Goal: Task Accomplishment & Management: Complete application form

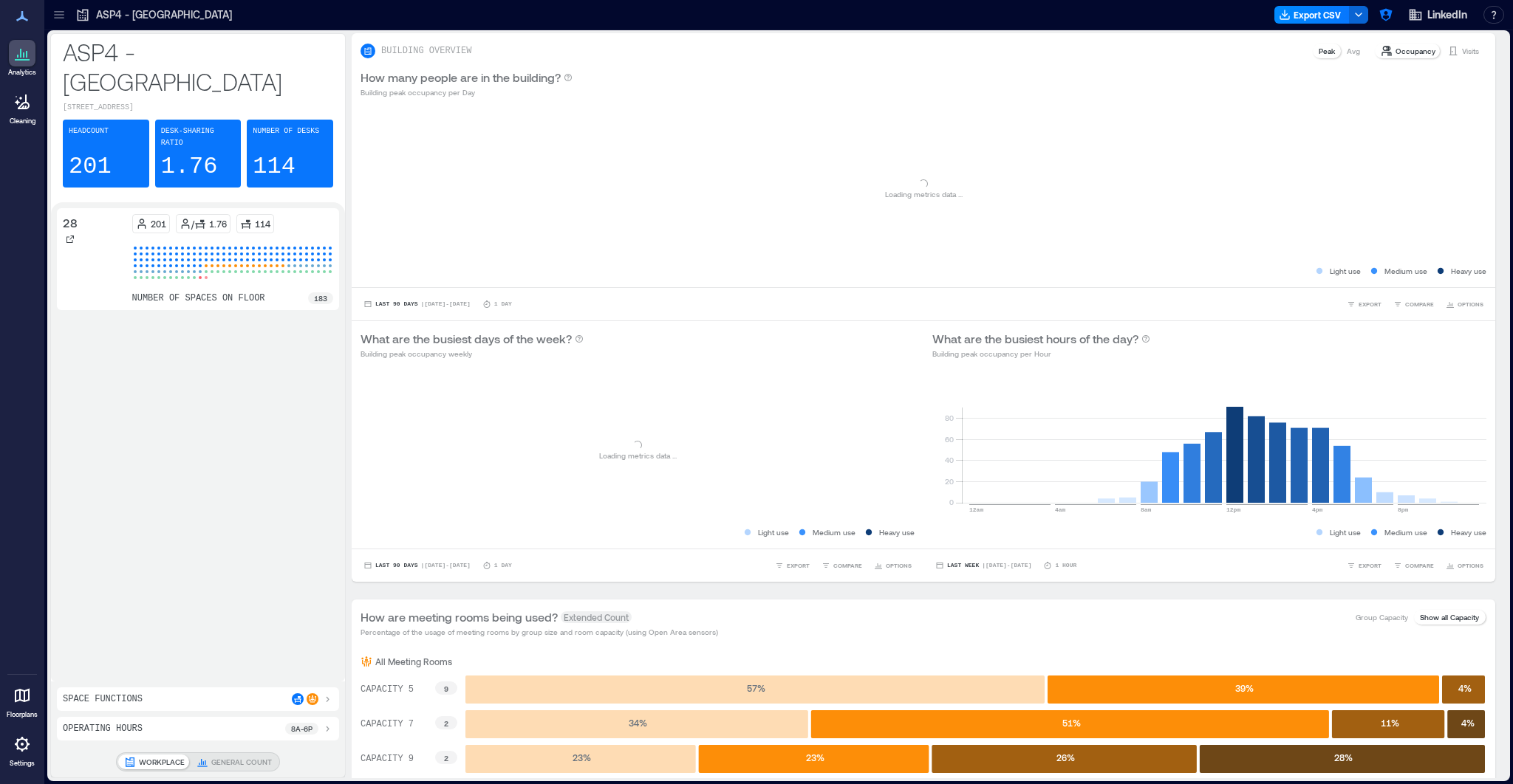
click at [15, 558] on div at bounding box center [23, 744] width 27 height 27
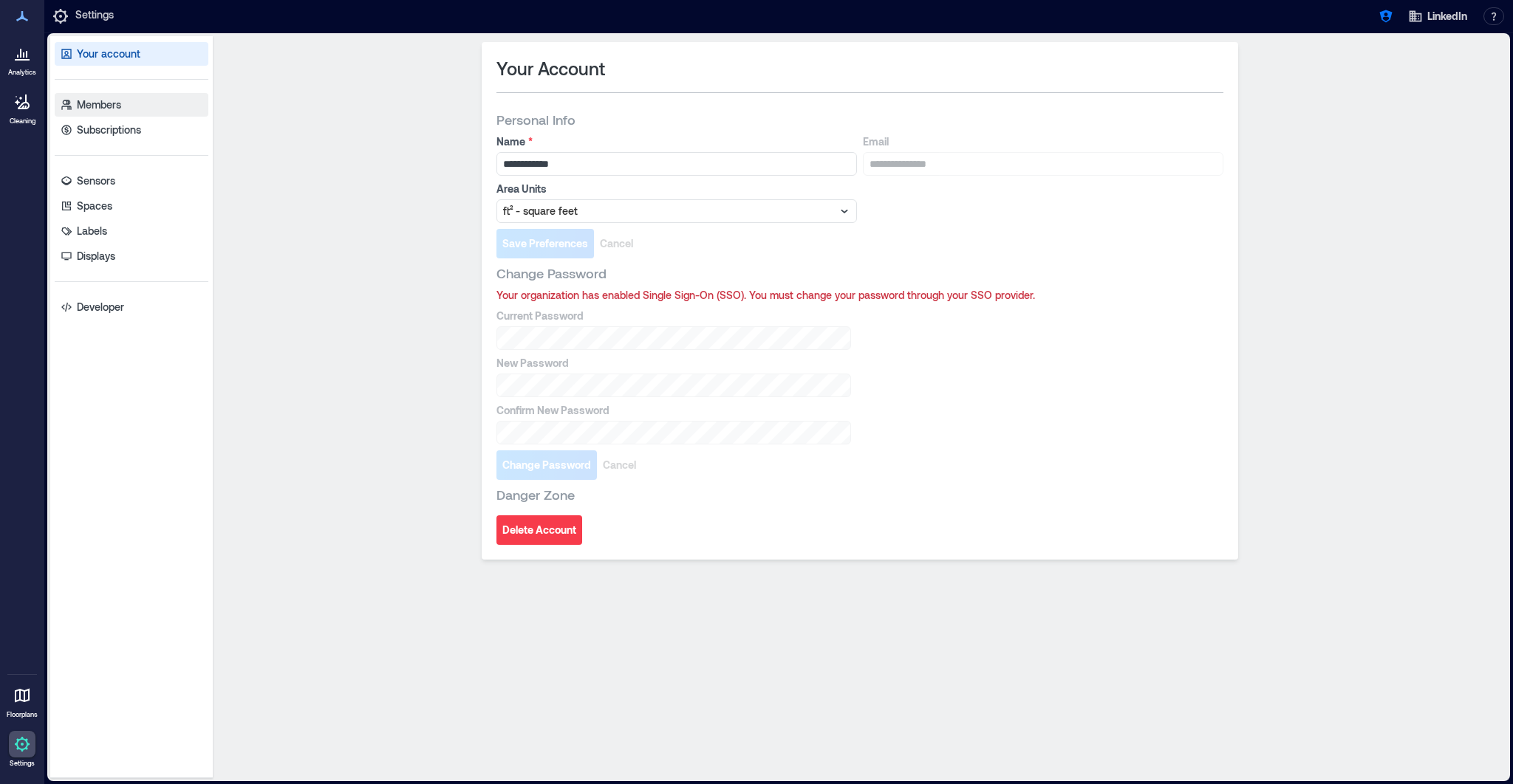
click at [94, 112] on link "Members" at bounding box center [131, 104] width 154 height 23
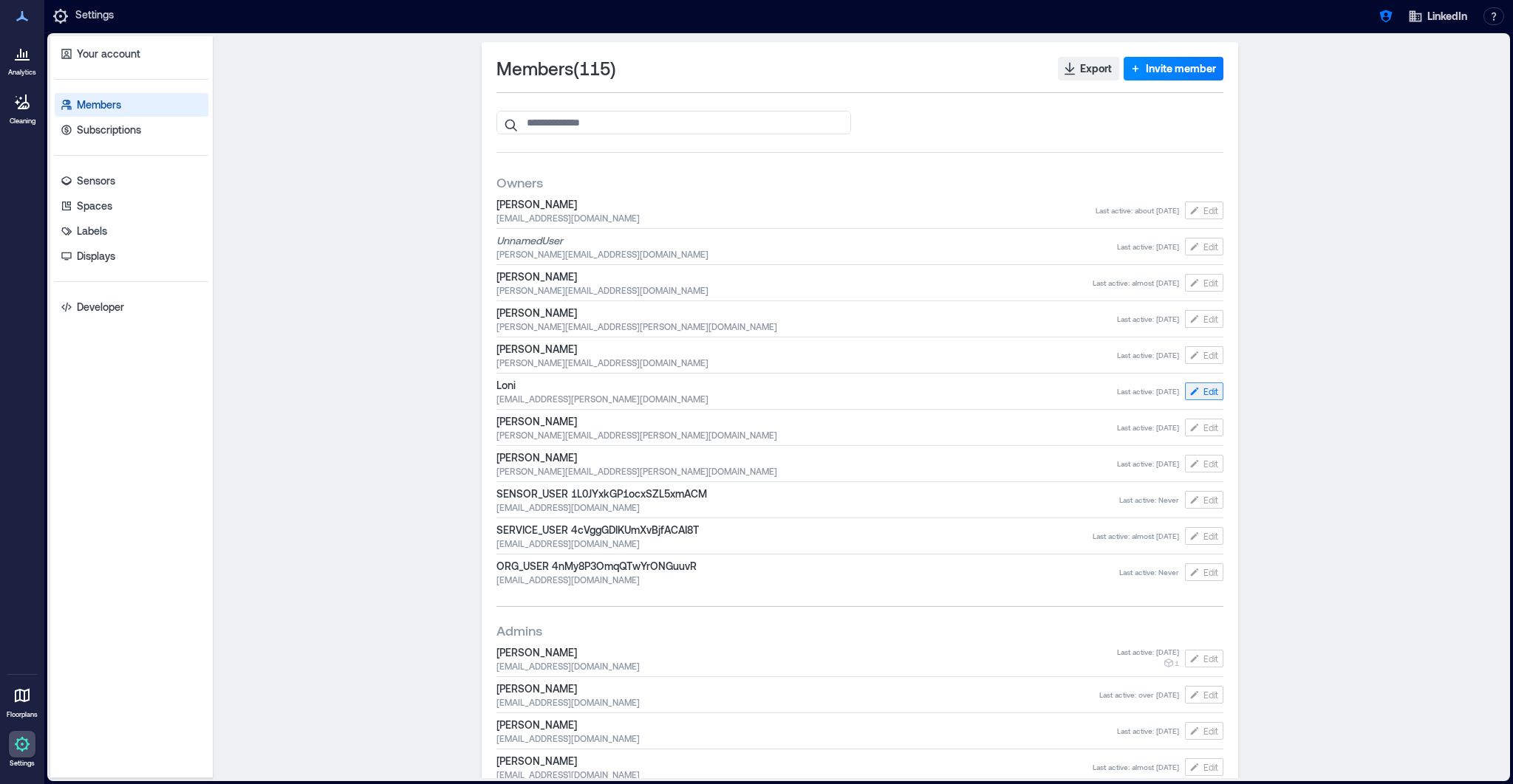
click at [998, 391] on span "Edit" at bounding box center [1211, 392] width 15 height 12
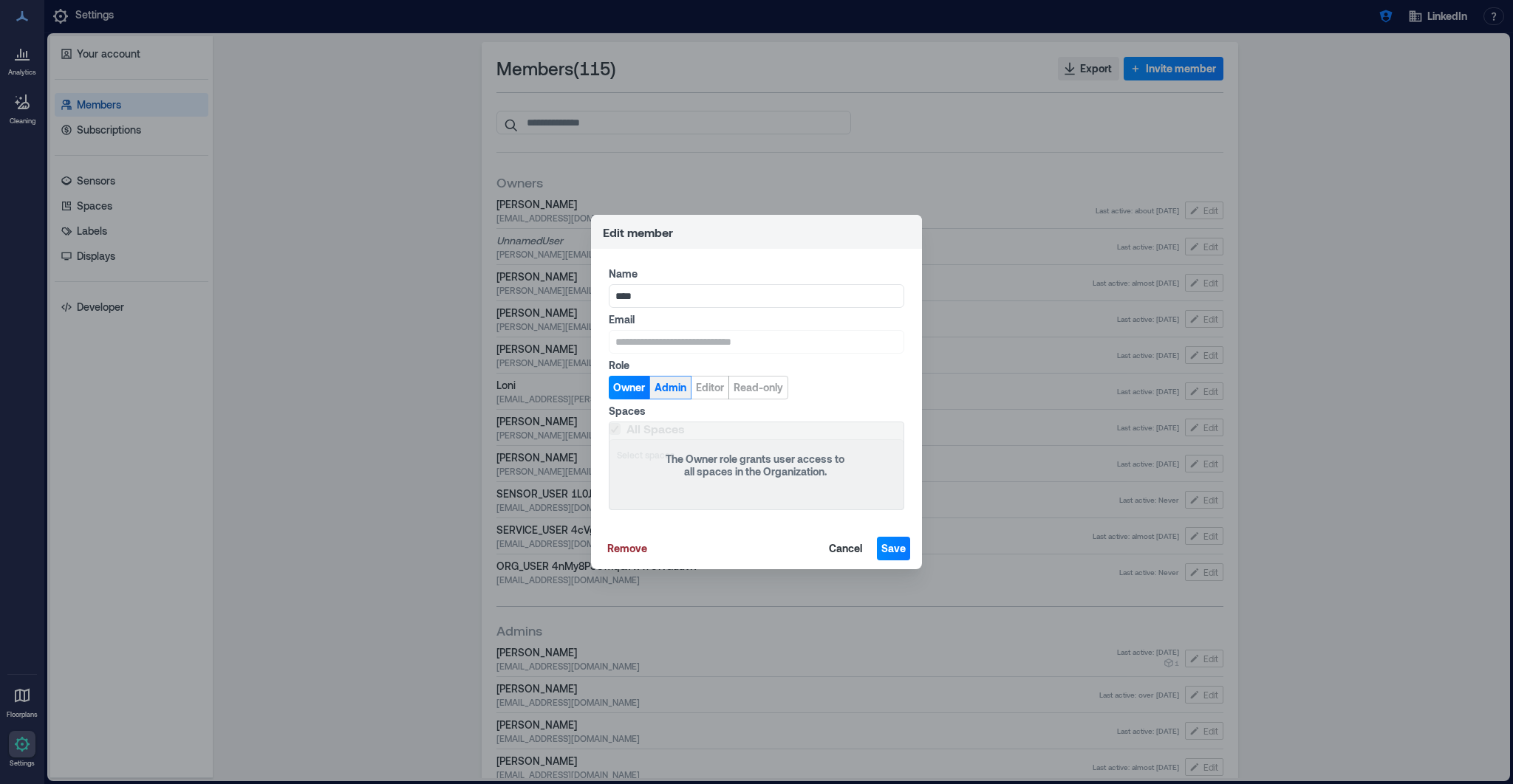
click at [665, 388] on span "Admin" at bounding box center [670, 387] width 32 height 15
click at [613, 429] on icon at bounding box center [614, 428] width 9 height 8
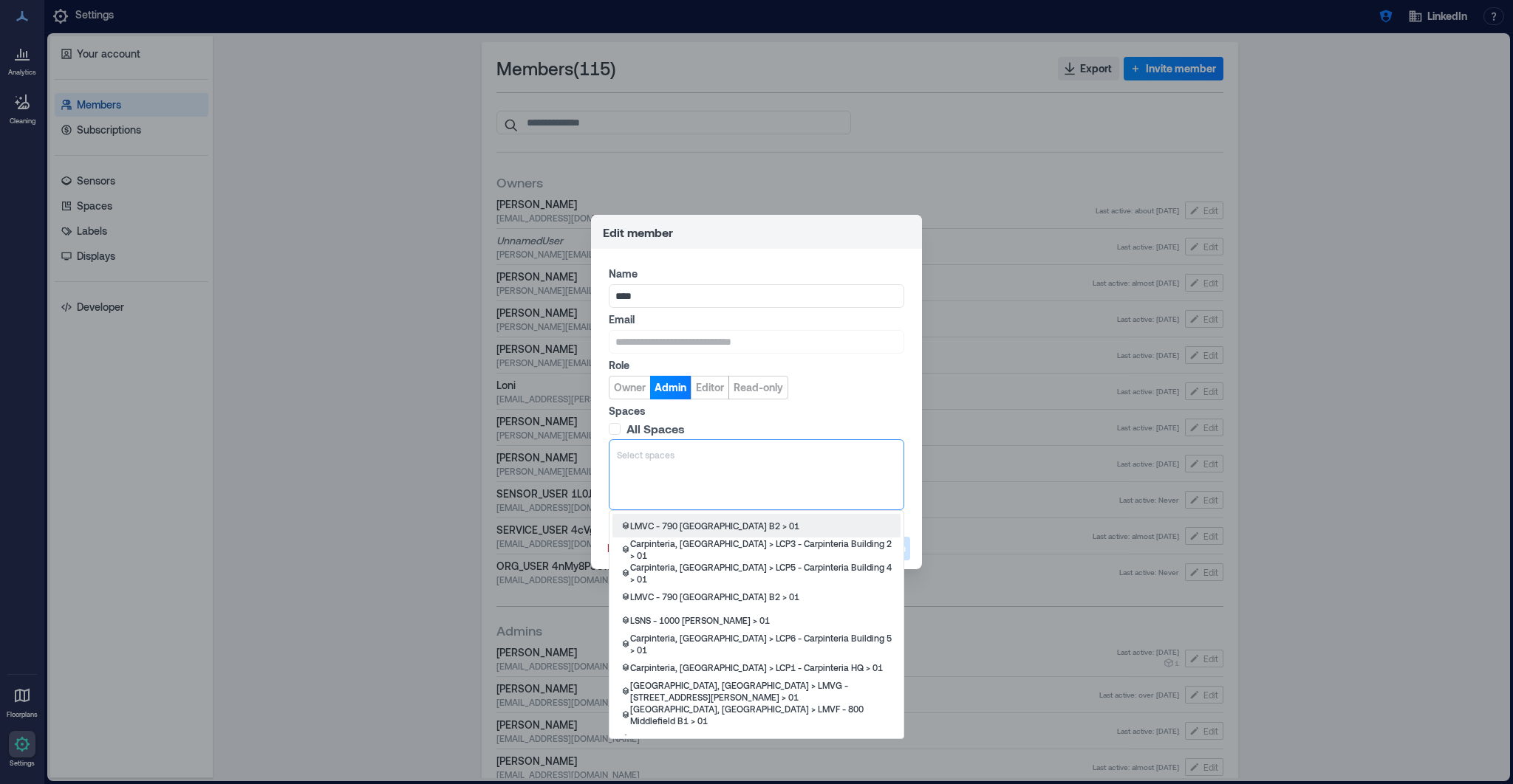
click at [641, 463] on div "Select spaces" at bounding box center [757, 454] width 282 height 18
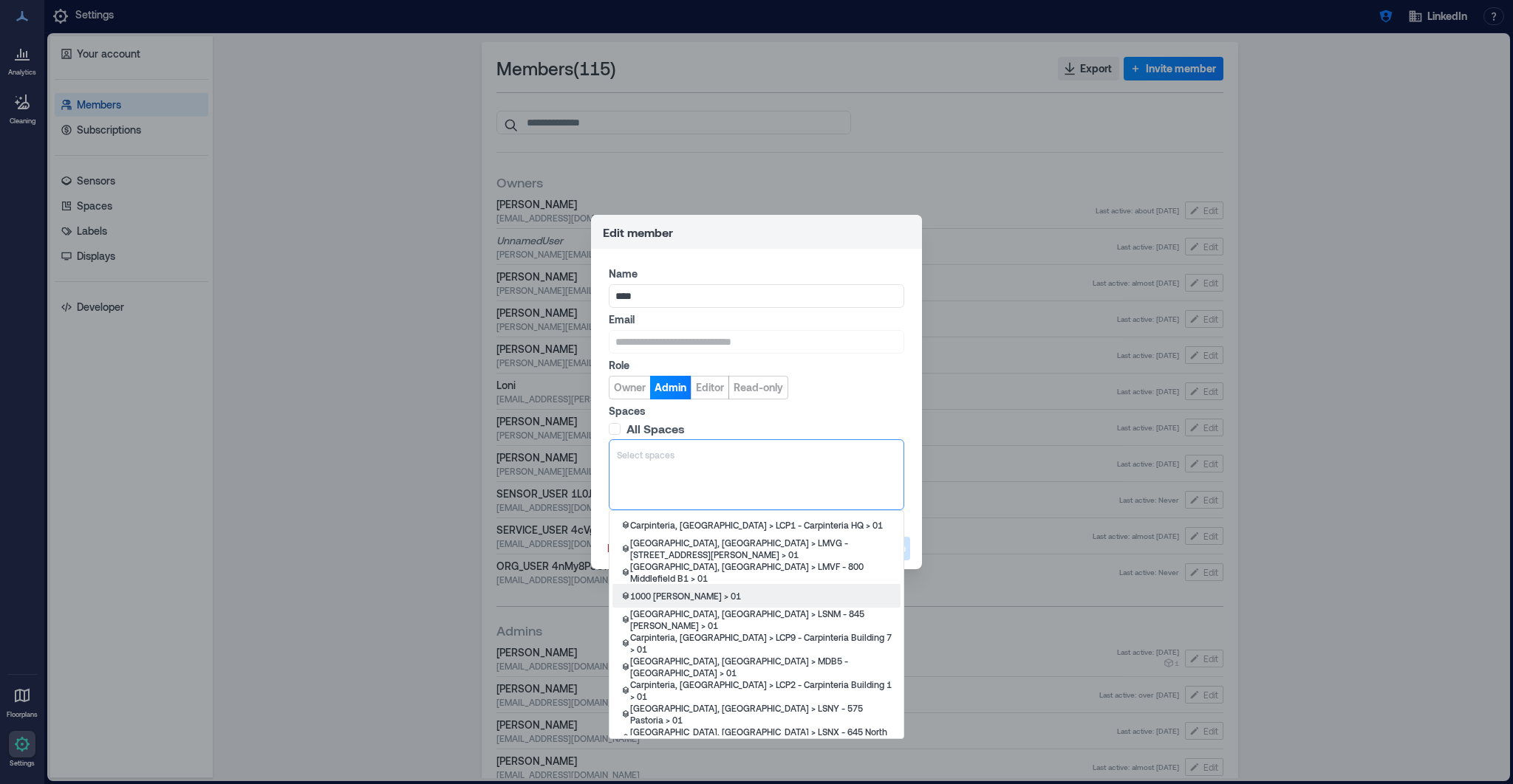
scroll to position [140, 0]
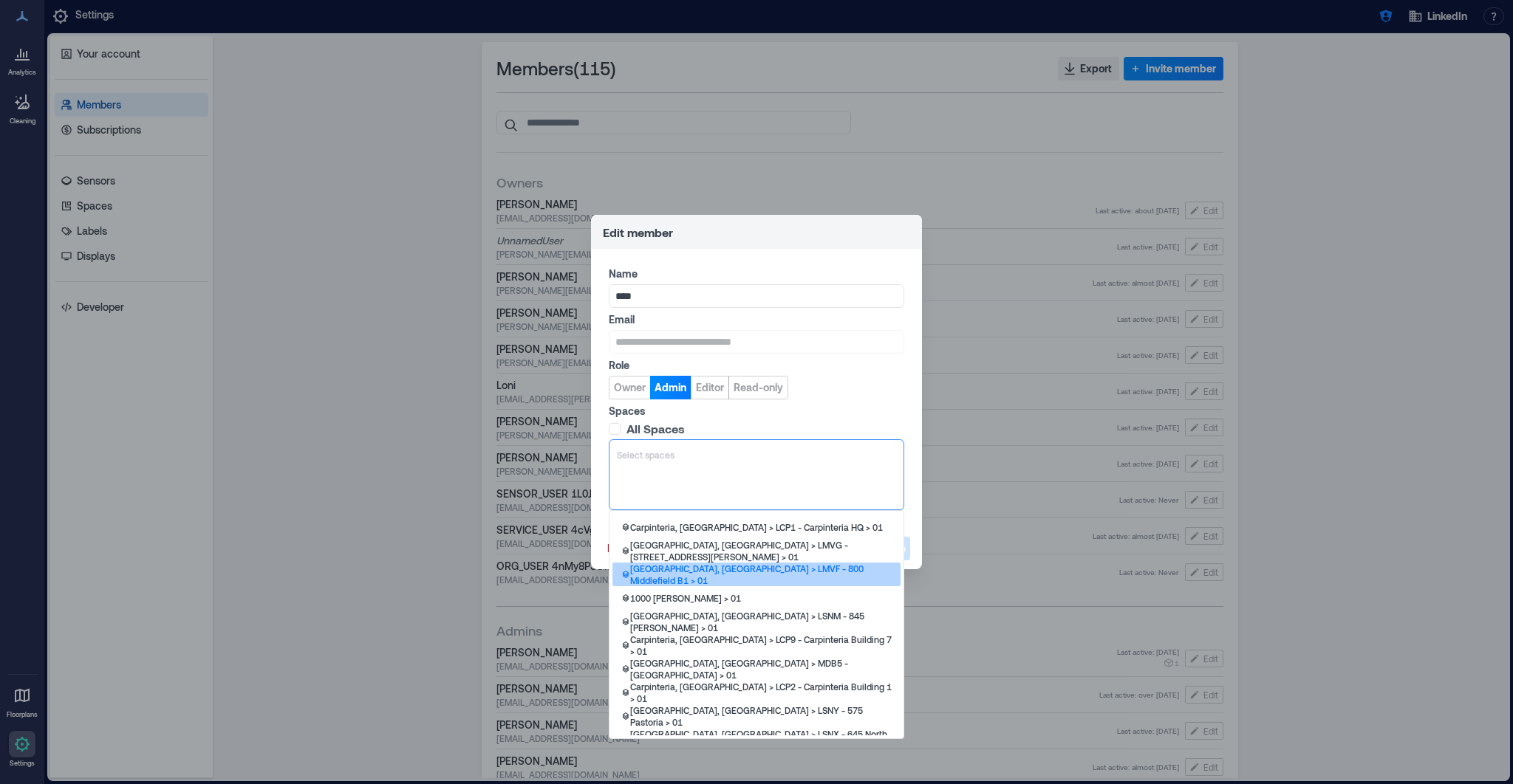
click at [687, 558] on p "Mountain View, CA > LMVF - 800 Middlefield B1 > 01" at bounding box center [760, 574] width 261 height 23
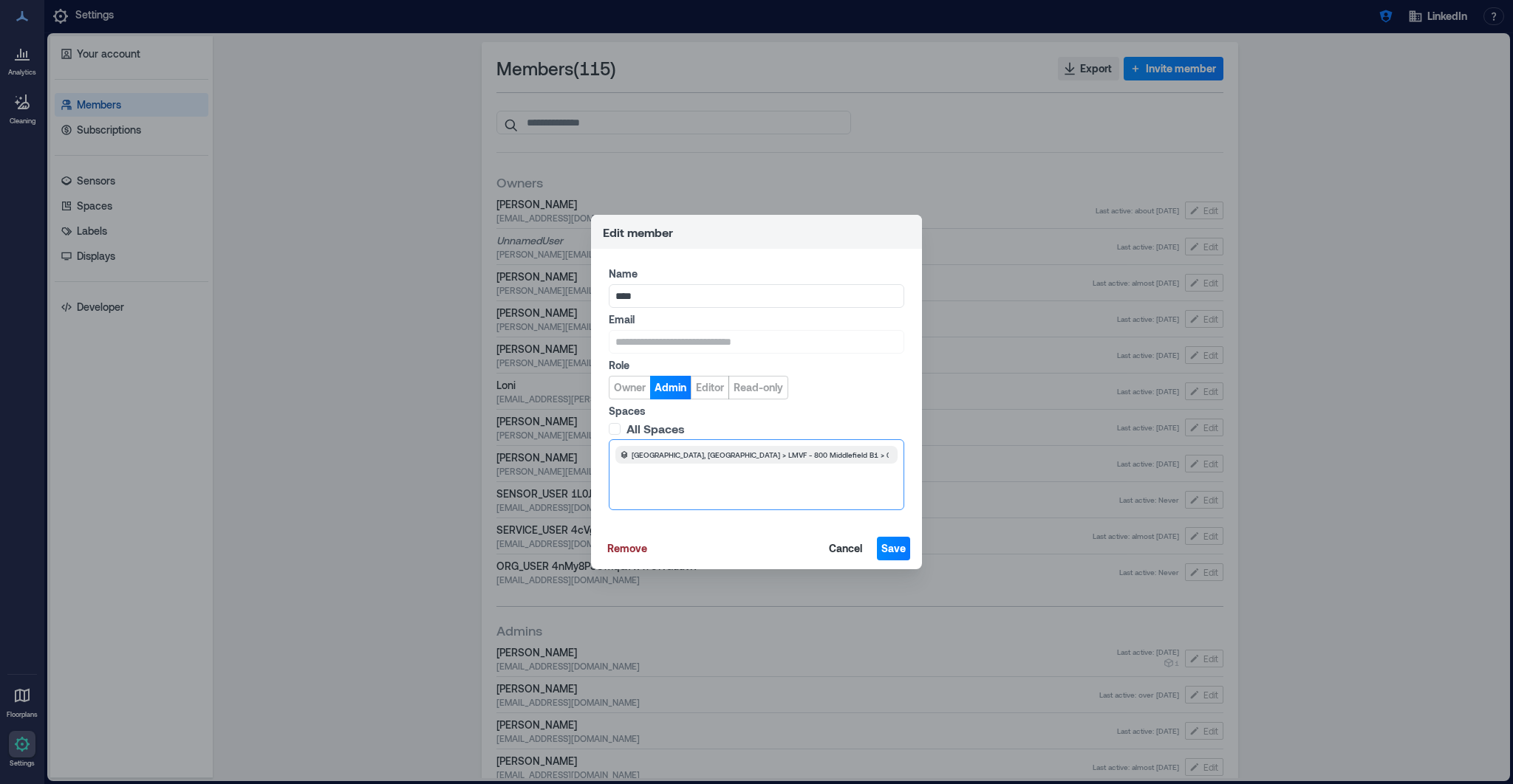
click at [728, 486] on div "Mountain View, CA > LMVF - 800 Middlefield B1 > 01" at bounding box center [757, 474] width 296 height 71
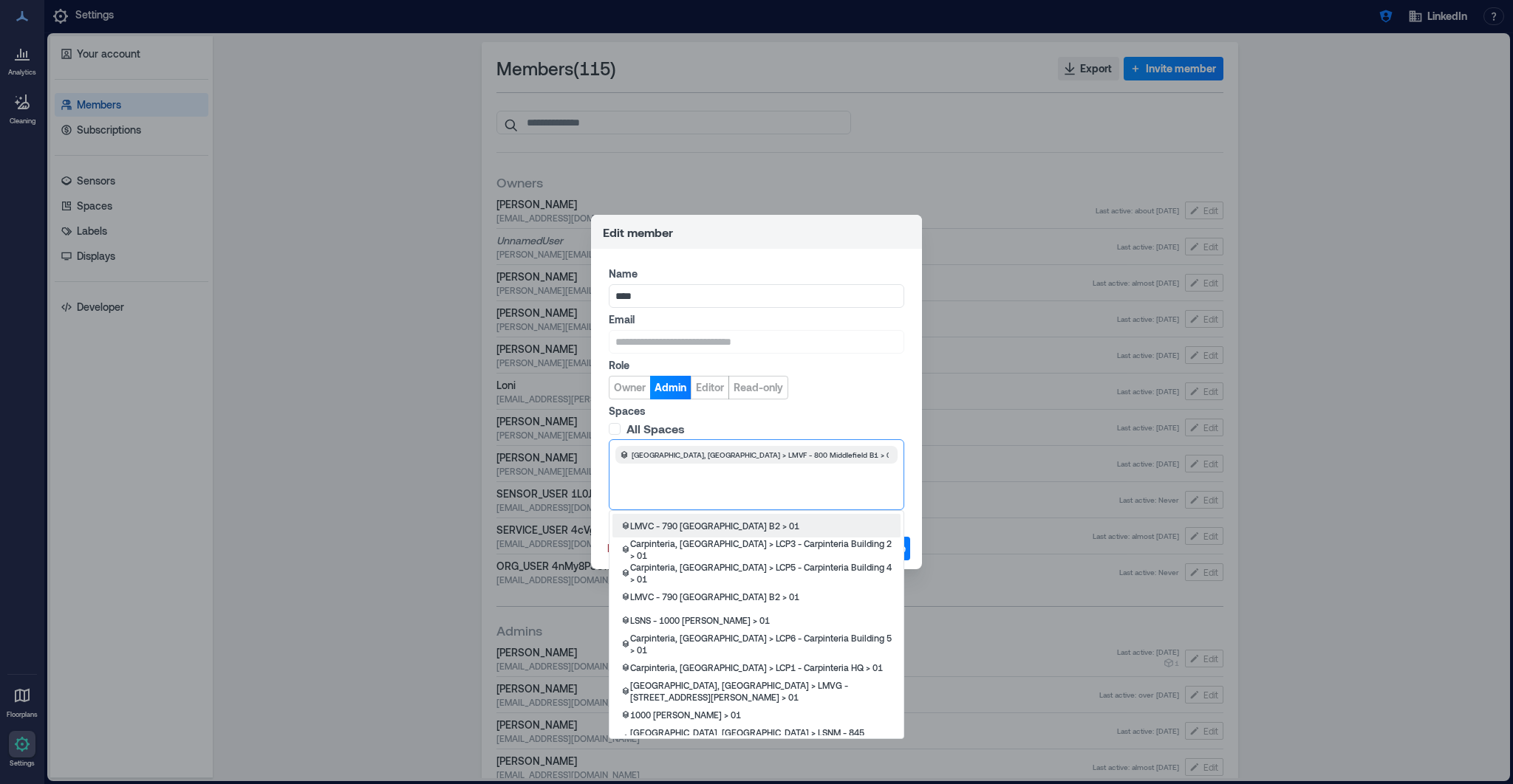
click at [728, 486] on div "Mountain View, CA > LMVF - 800 Middlefield B1 > 01" at bounding box center [757, 474] width 296 height 71
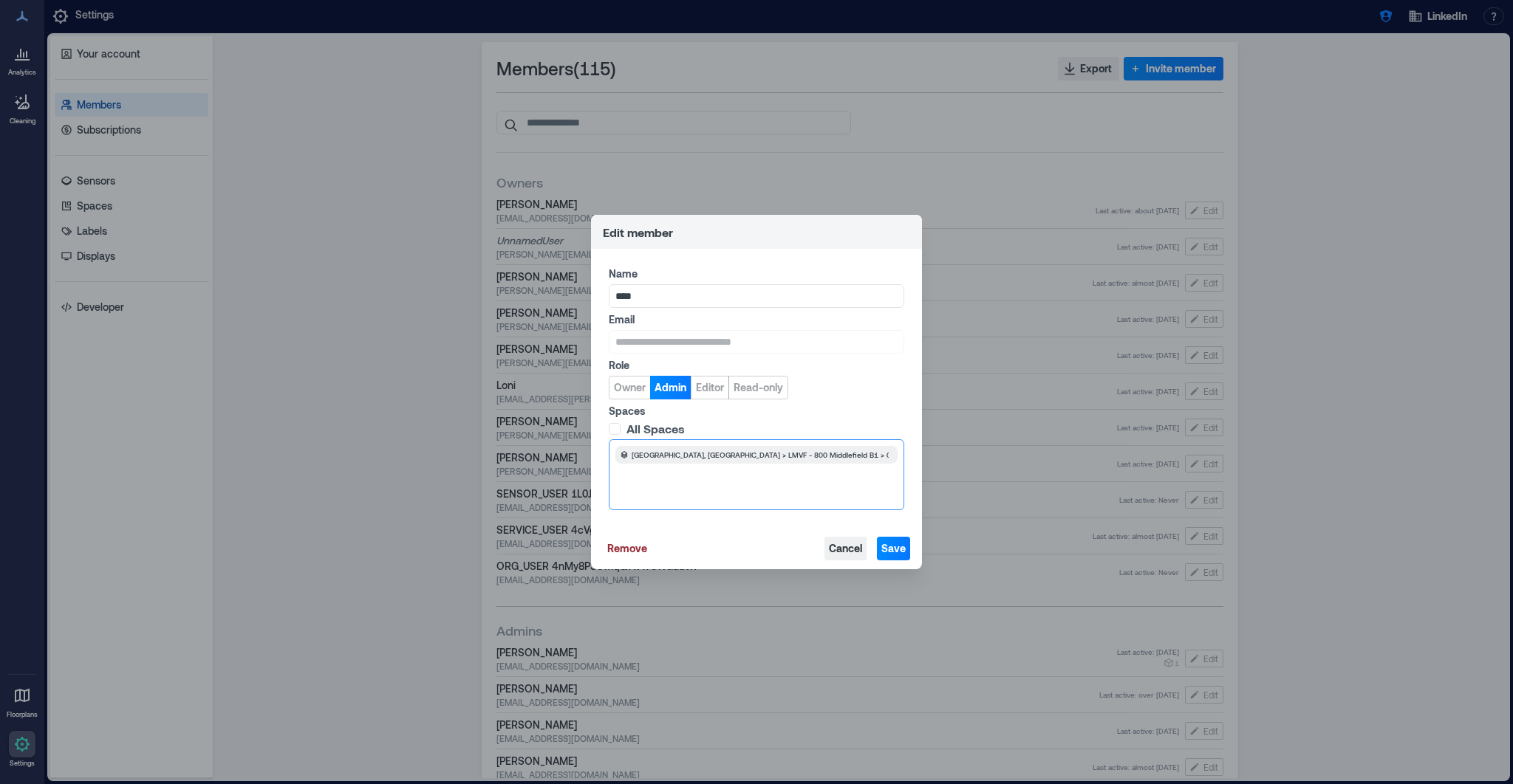
click at [840, 553] on span "Cancel" at bounding box center [845, 549] width 33 height 15
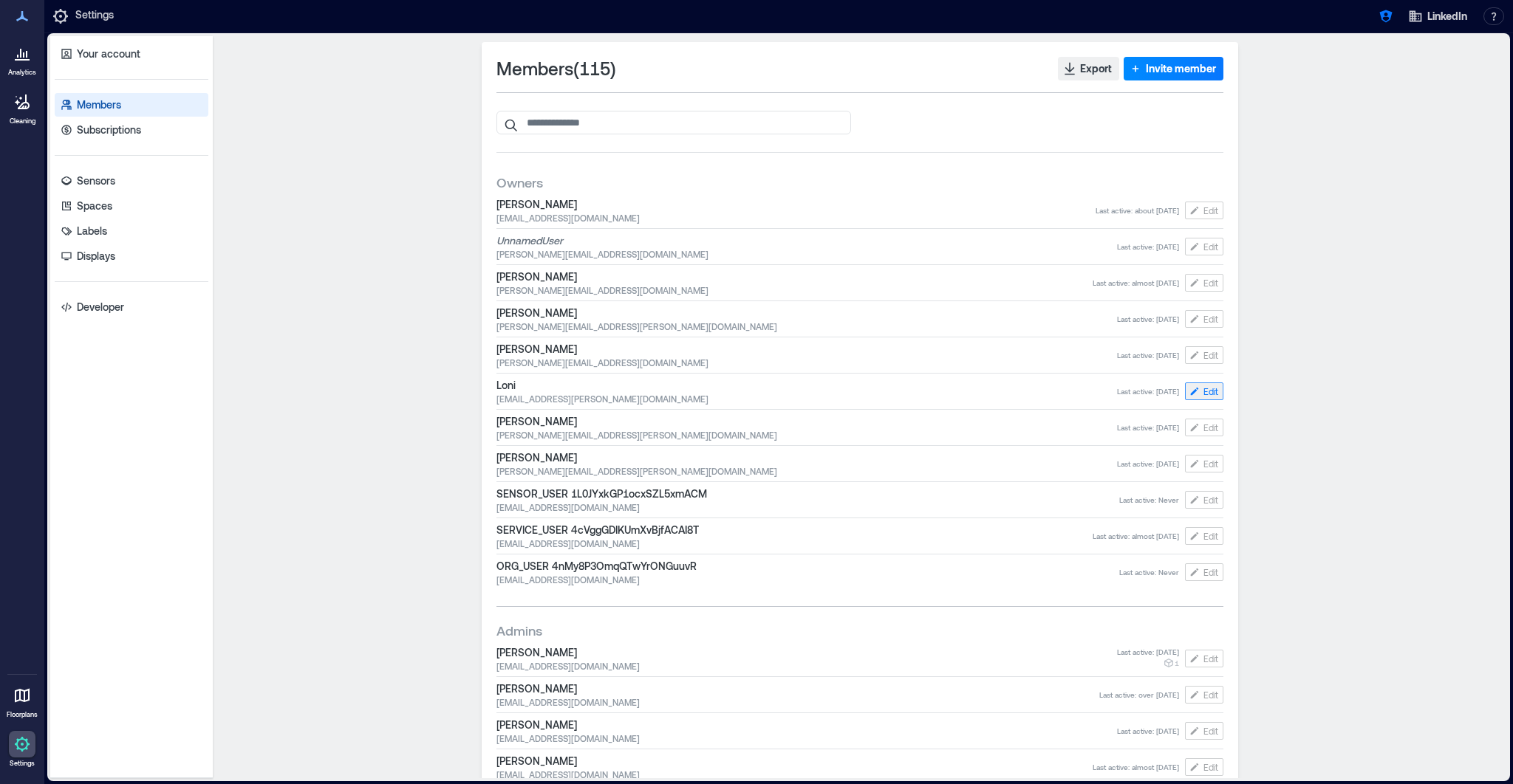
click at [998, 392] on button "Edit" at bounding box center [1204, 391] width 38 height 18
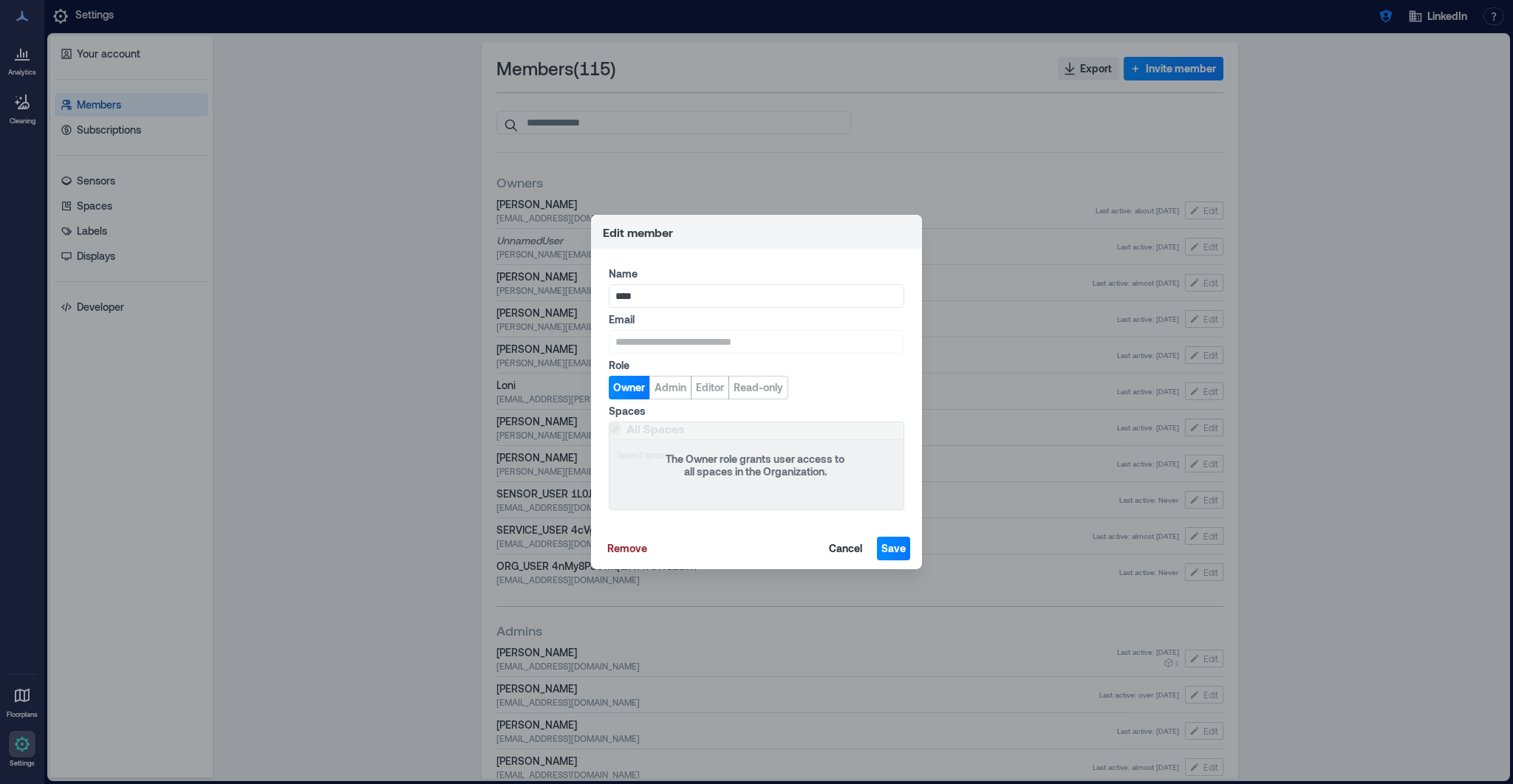
click at [955, 190] on div "**********" at bounding box center [756, 392] width 1513 height 784
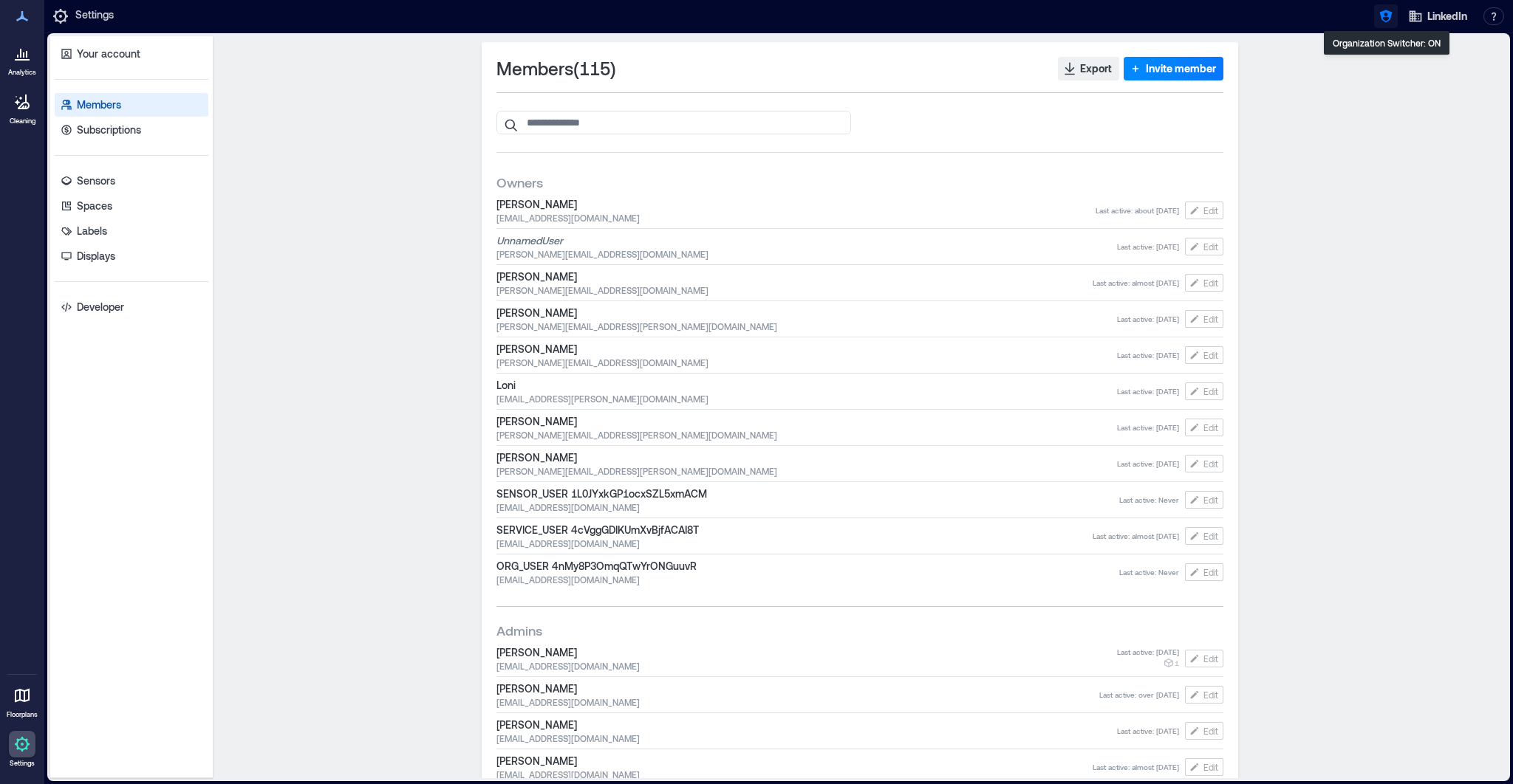
click at [998, 17] on icon "button" at bounding box center [1385, 16] width 13 height 13
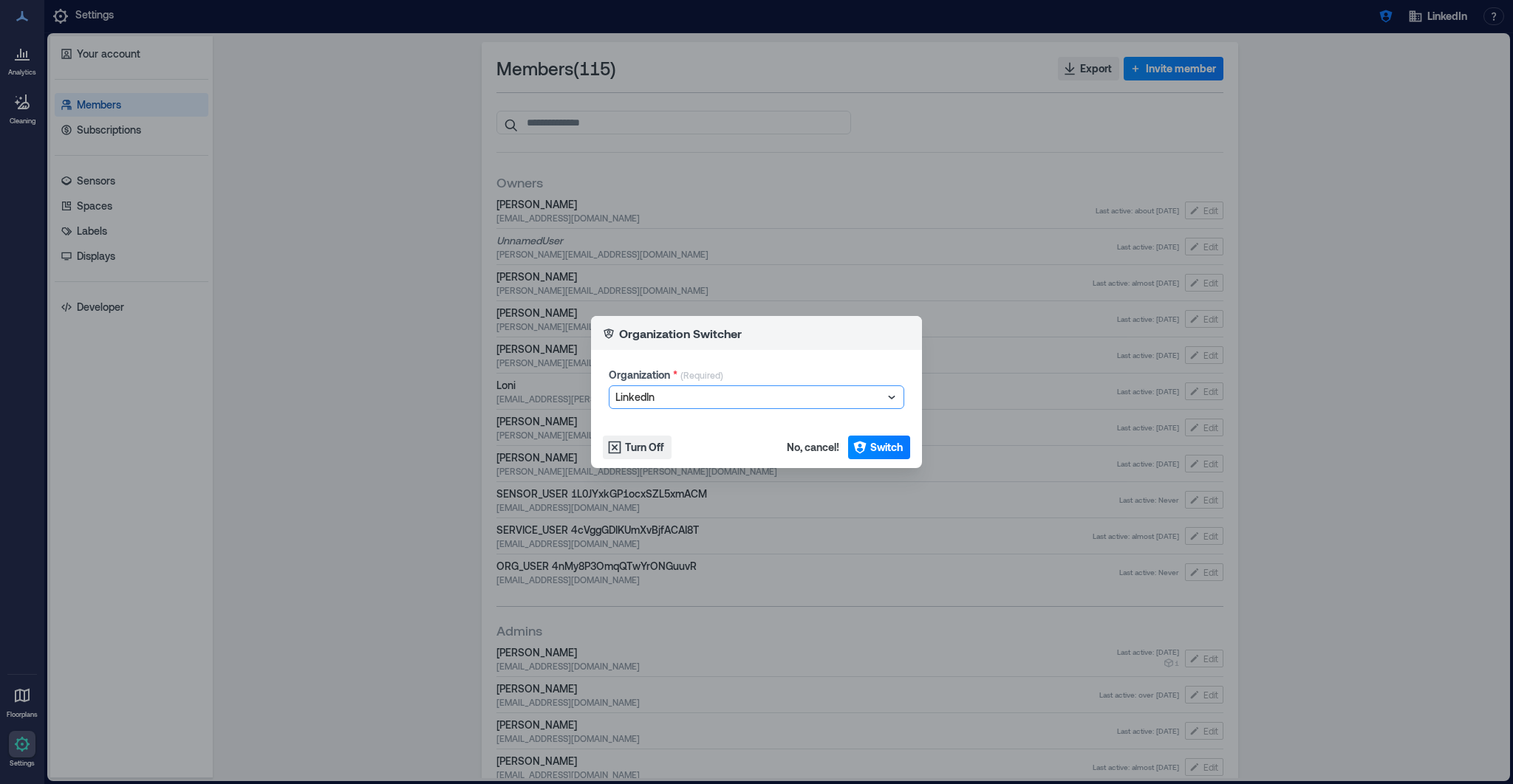
click at [717, 398] on div at bounding box center [749, 397] width 267 height 18
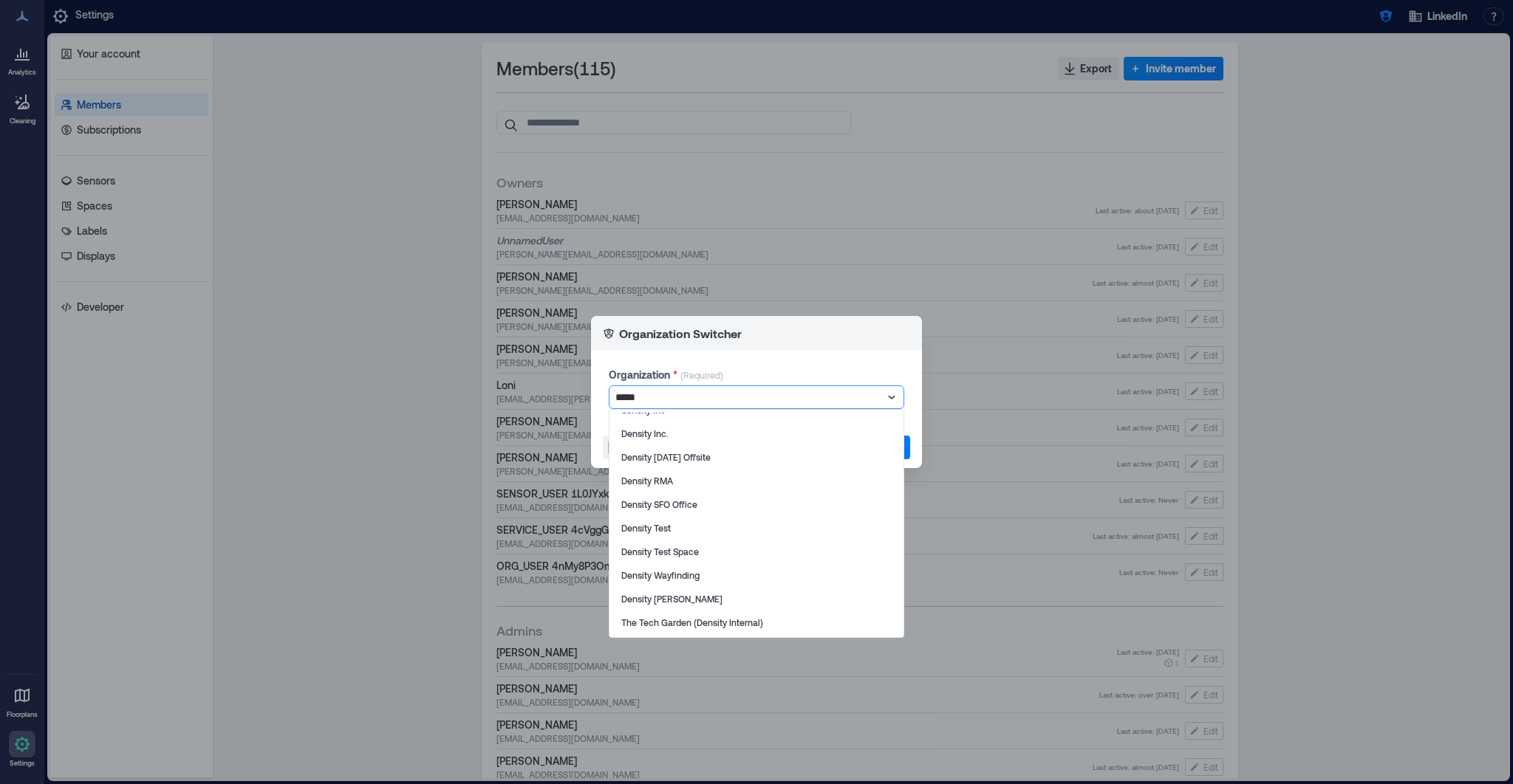
scroll to position [86, 0]
type input "*******"
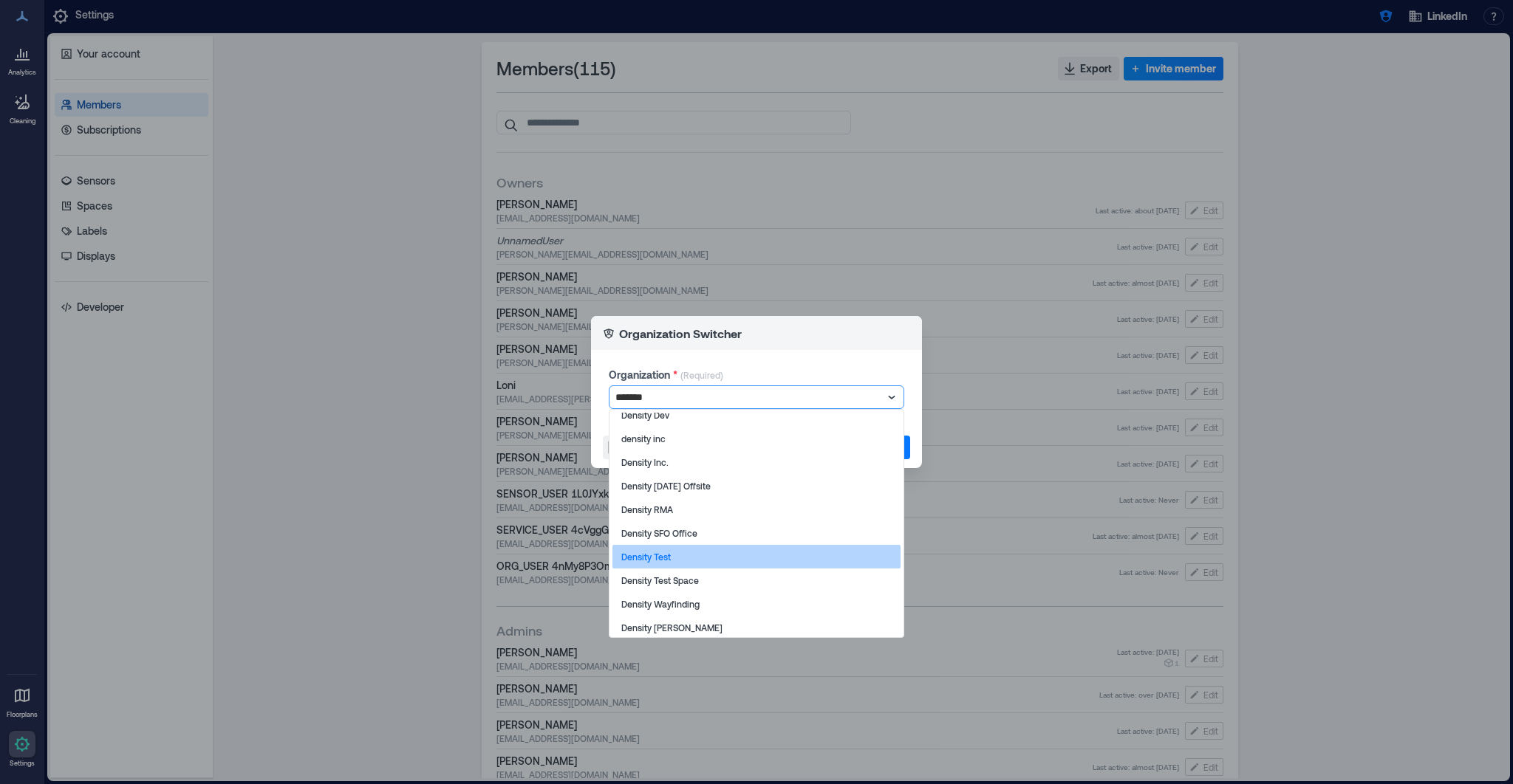
scroll to position [35, 0]
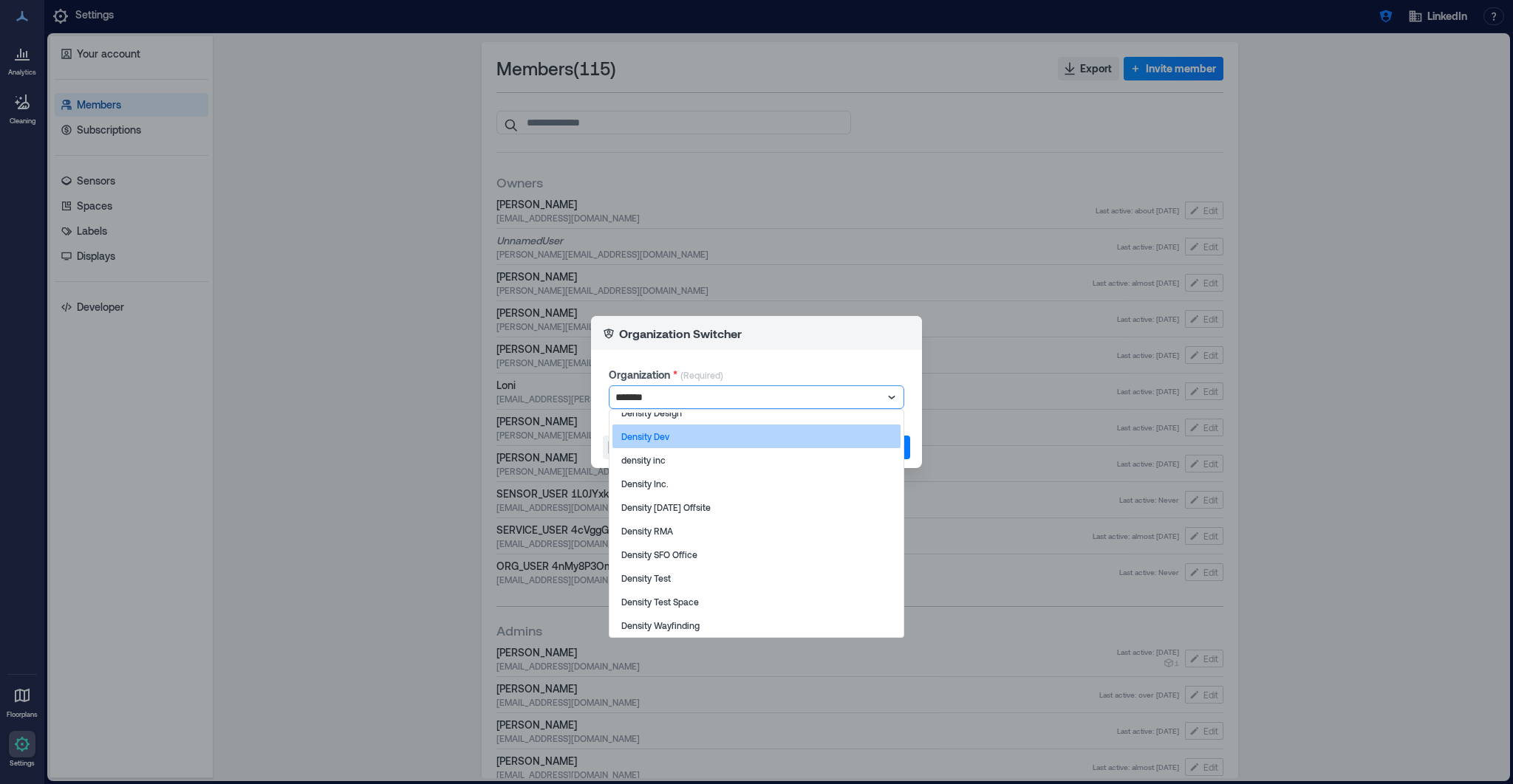
click at [667, 443] on div "Density Dev" at bounding box center [756, 436] width 288 height 23
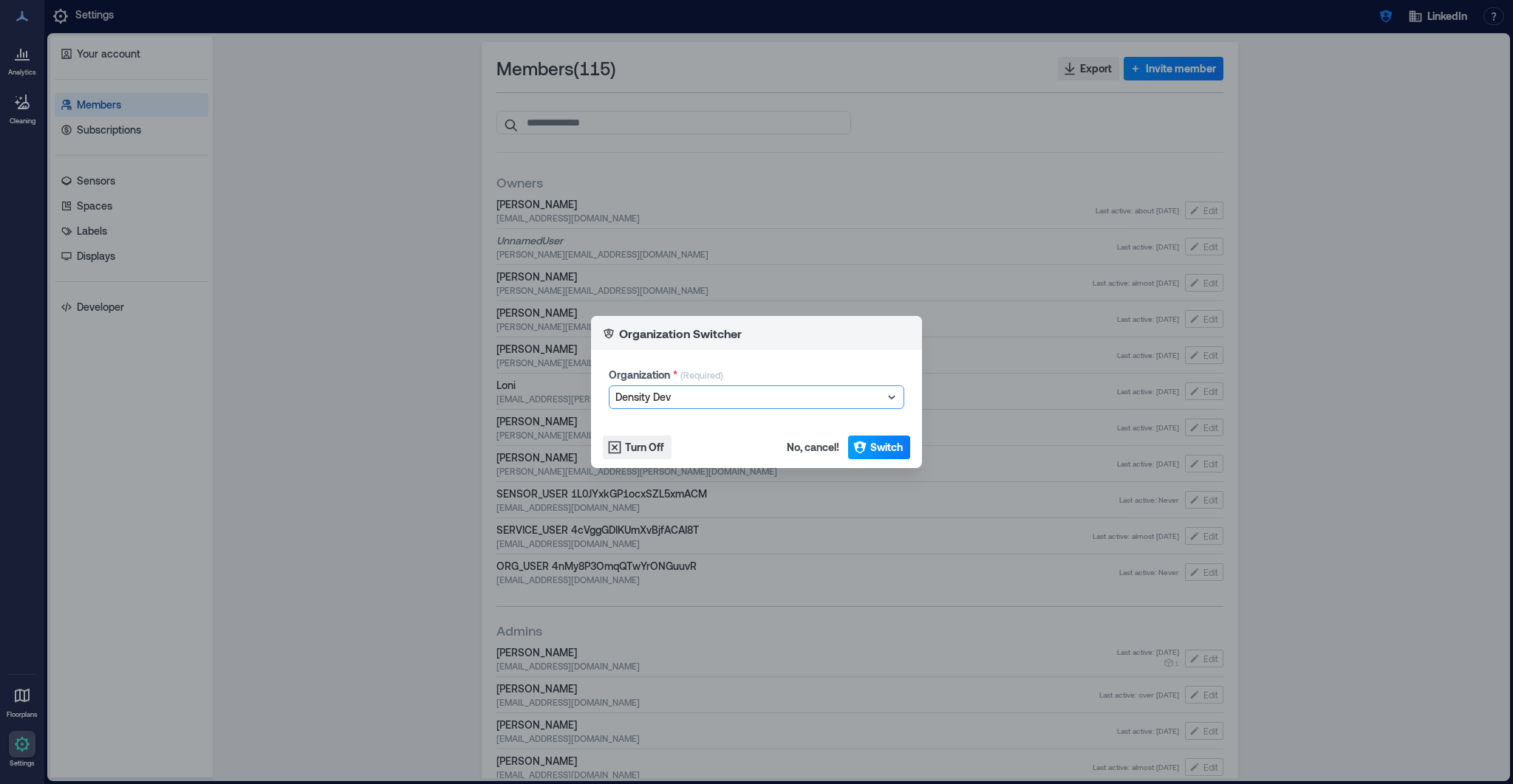
click at [880, 438] on button "Switch" at bounding box center [879, 448] width 62 height 23
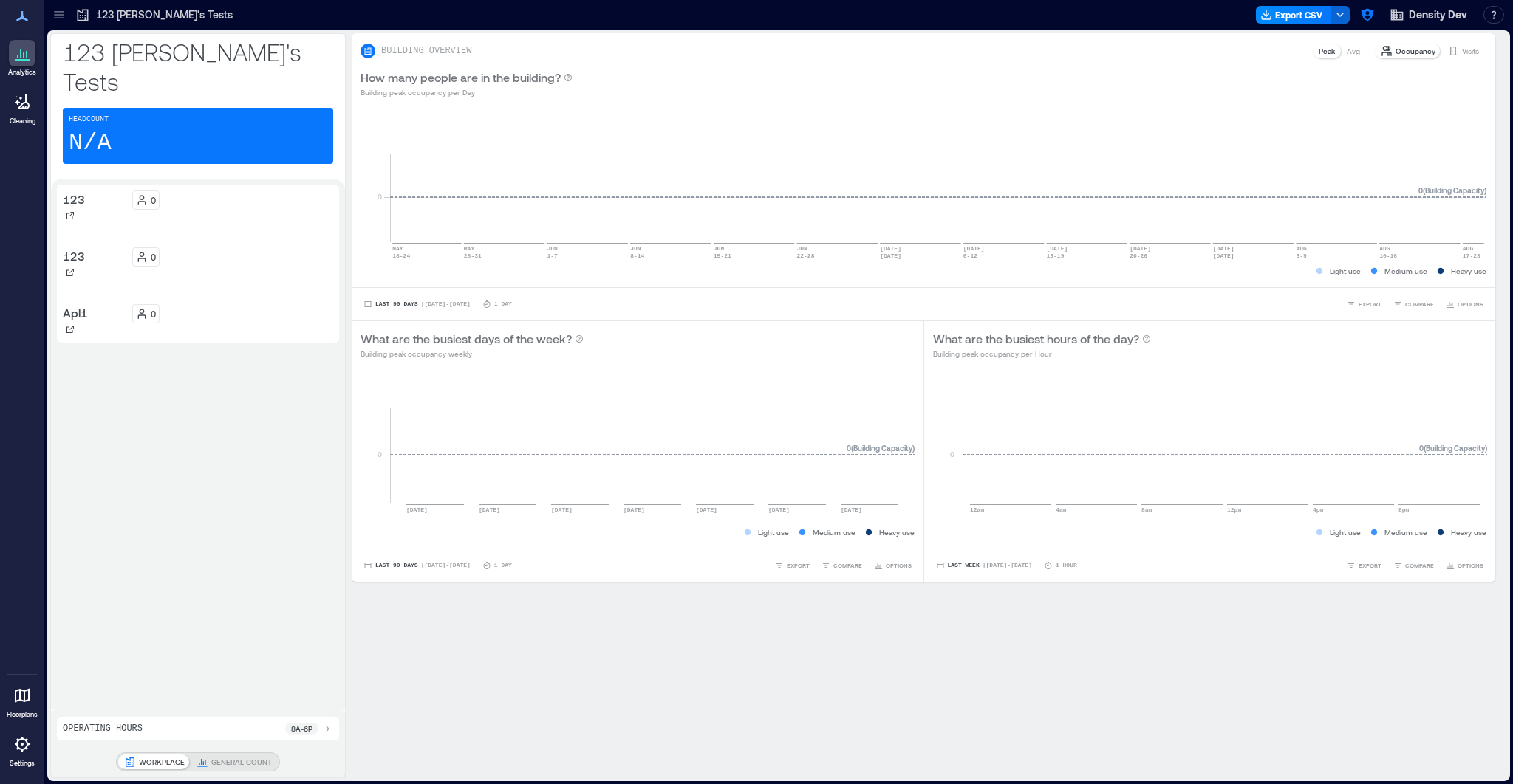
click at [57, 13] on icon at bounding box center [59, 15] width 15 height 15
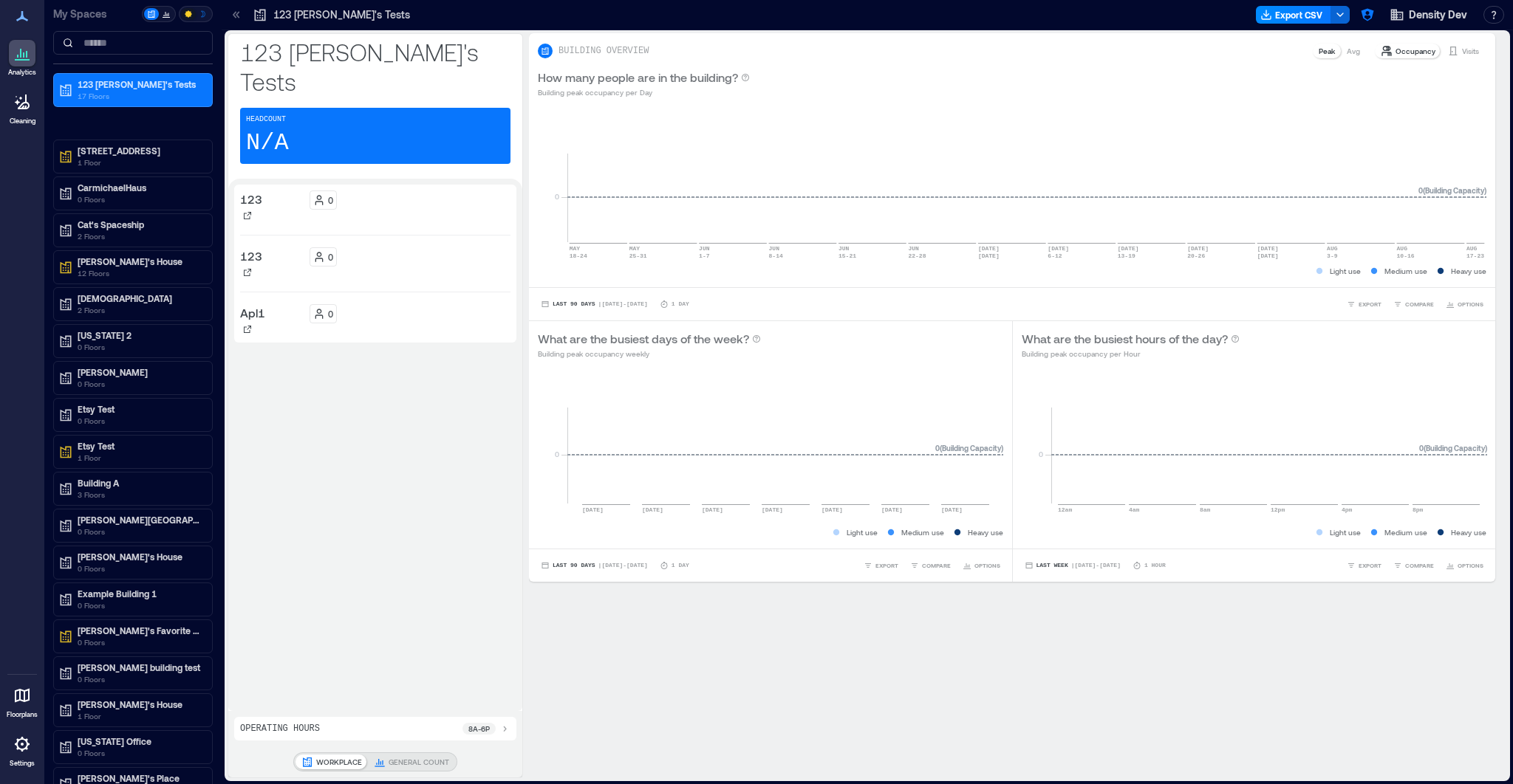
click at [25, 742] on icon at bounding box center [22, 744] width 18 height 18
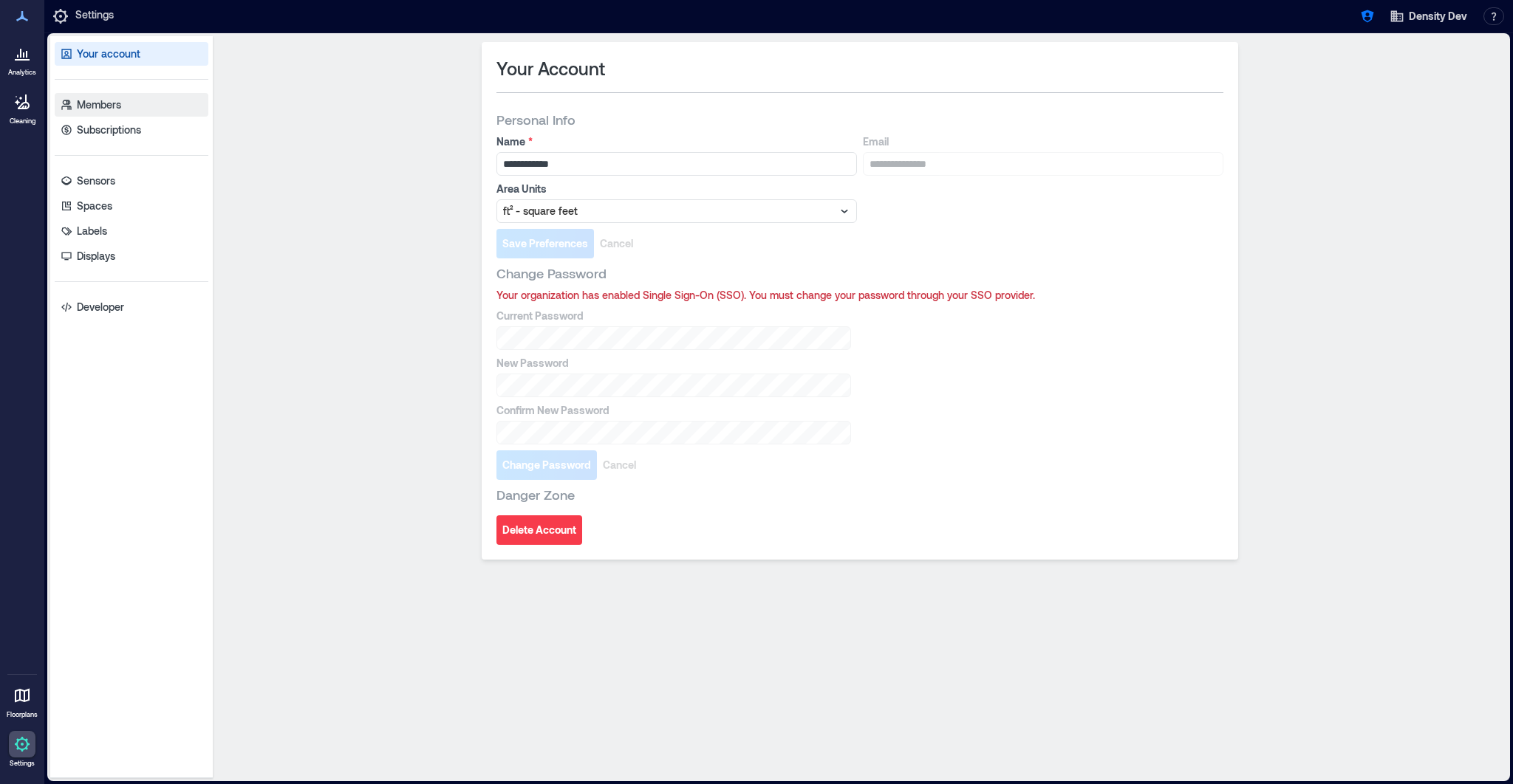
click at [112, 99] on p "Members" at bounding box center [99, 105] width 44 height 15
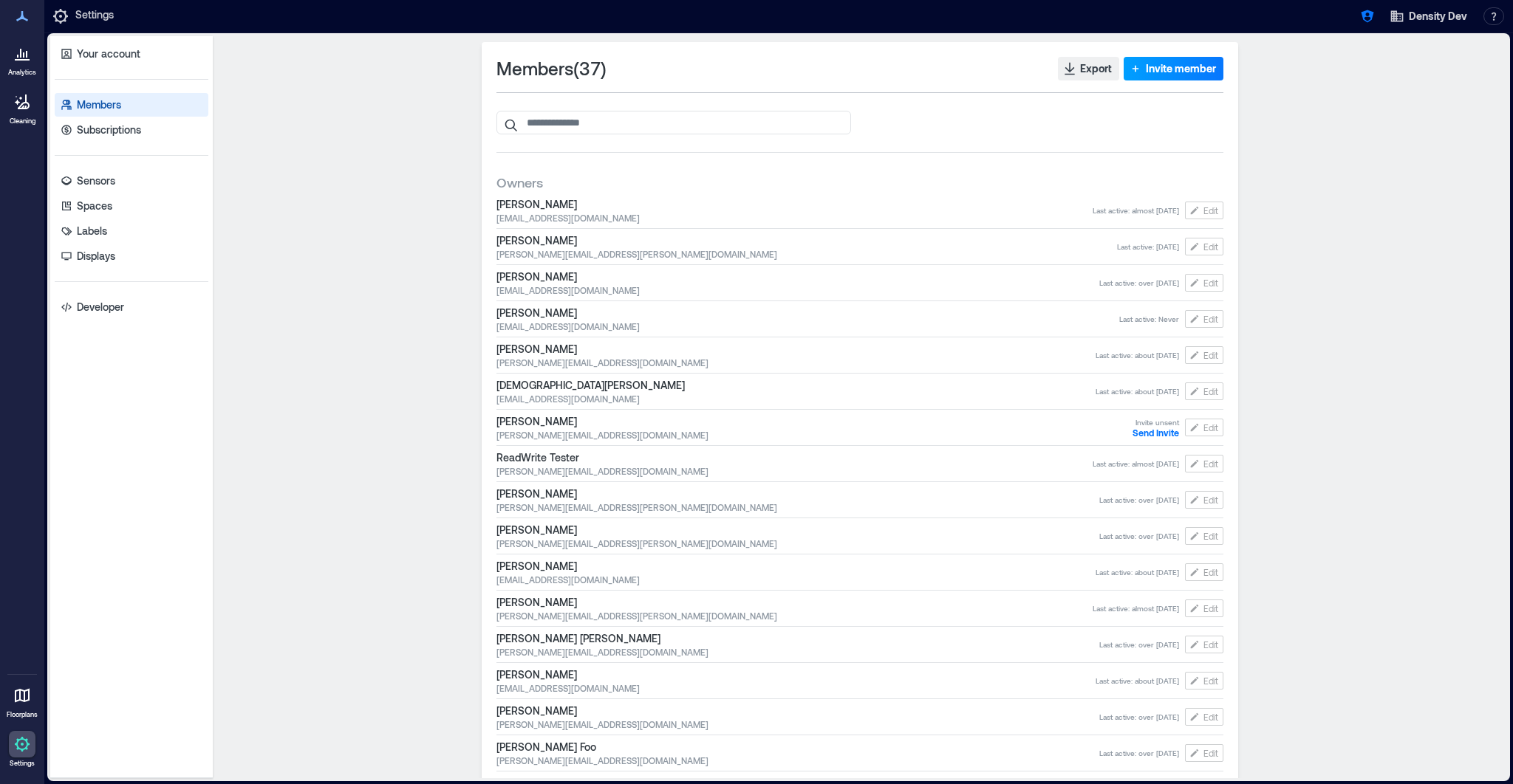
click at [1163, 67] on span "Invite member" at bounding box center [1180, 68] width 70 height 15
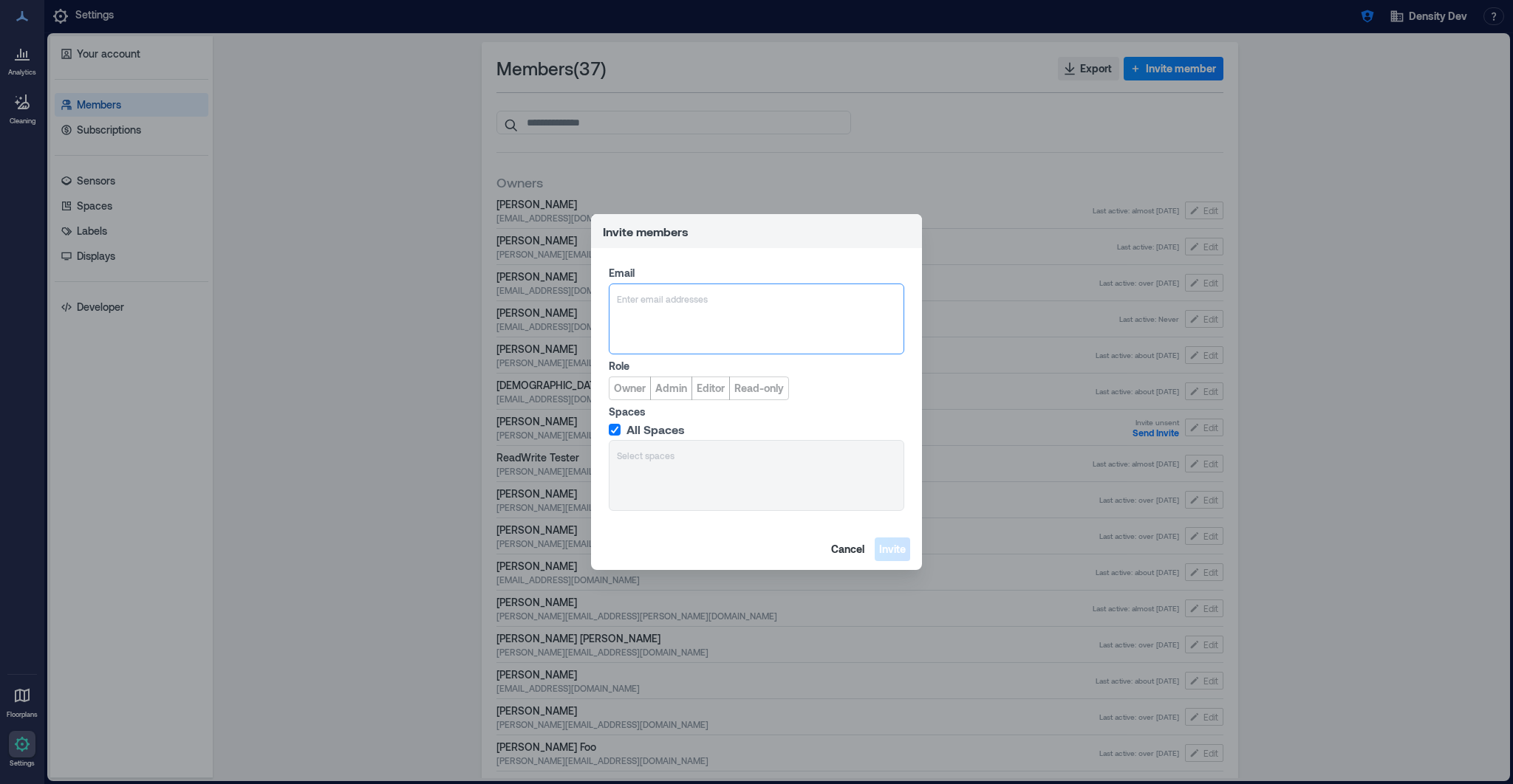
click at [677, 310] on div "Enter email addresses" at bounding box center [757, 319] width 296 height 71
type input "**********"
click at [735, 368] on div "Add john+dev@density.io" at bounding box center [756, 370] width 288 height 23
click at [634, 381] on span "Owner" at bounding box center [630, 388] width 32 height 15
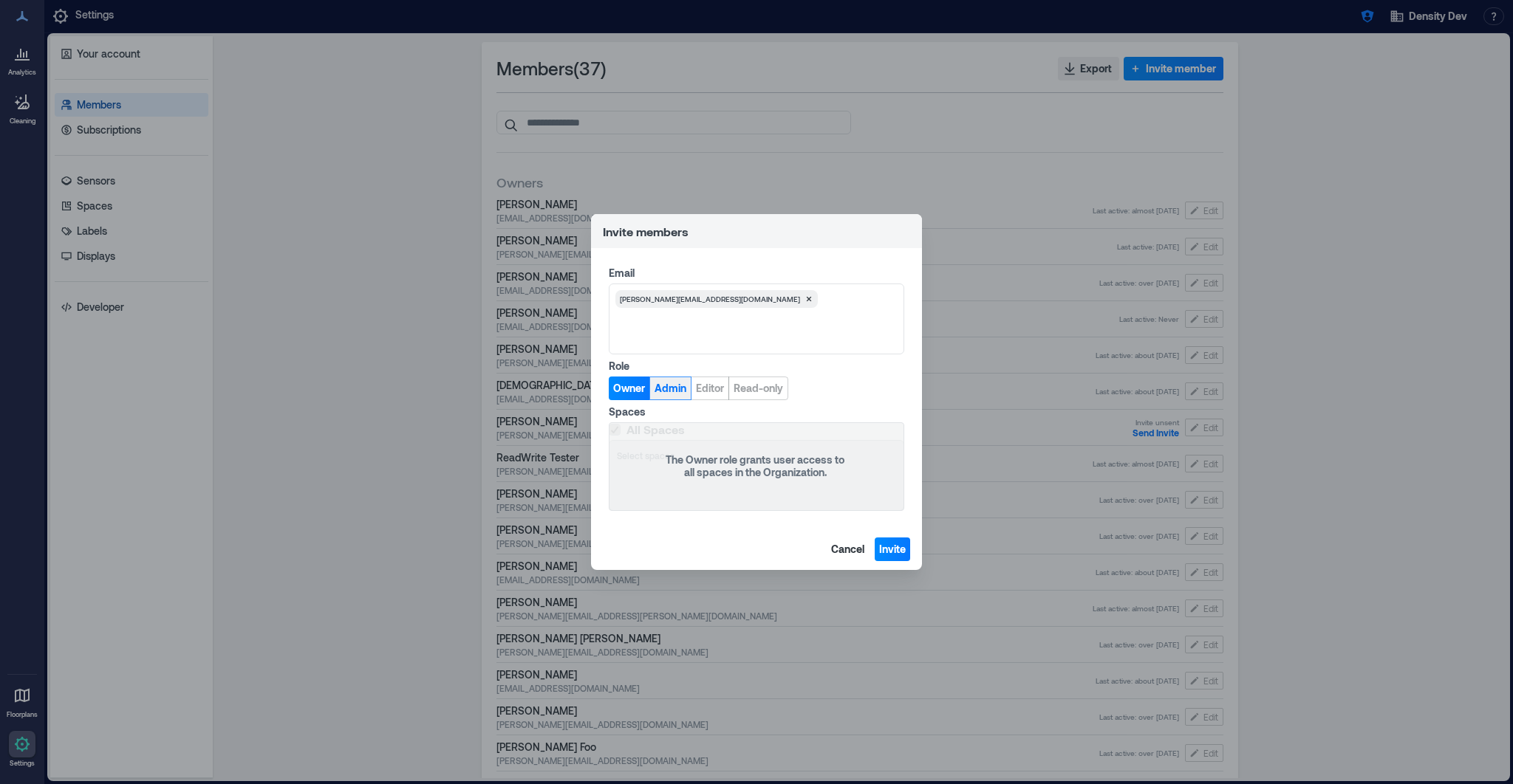
click at [668, 390] on span "Admin" at bounding box center [670, 388] width 32 height 15
click at [614, 430] on polyline at bounding box center [615, 429] width 7 height 6
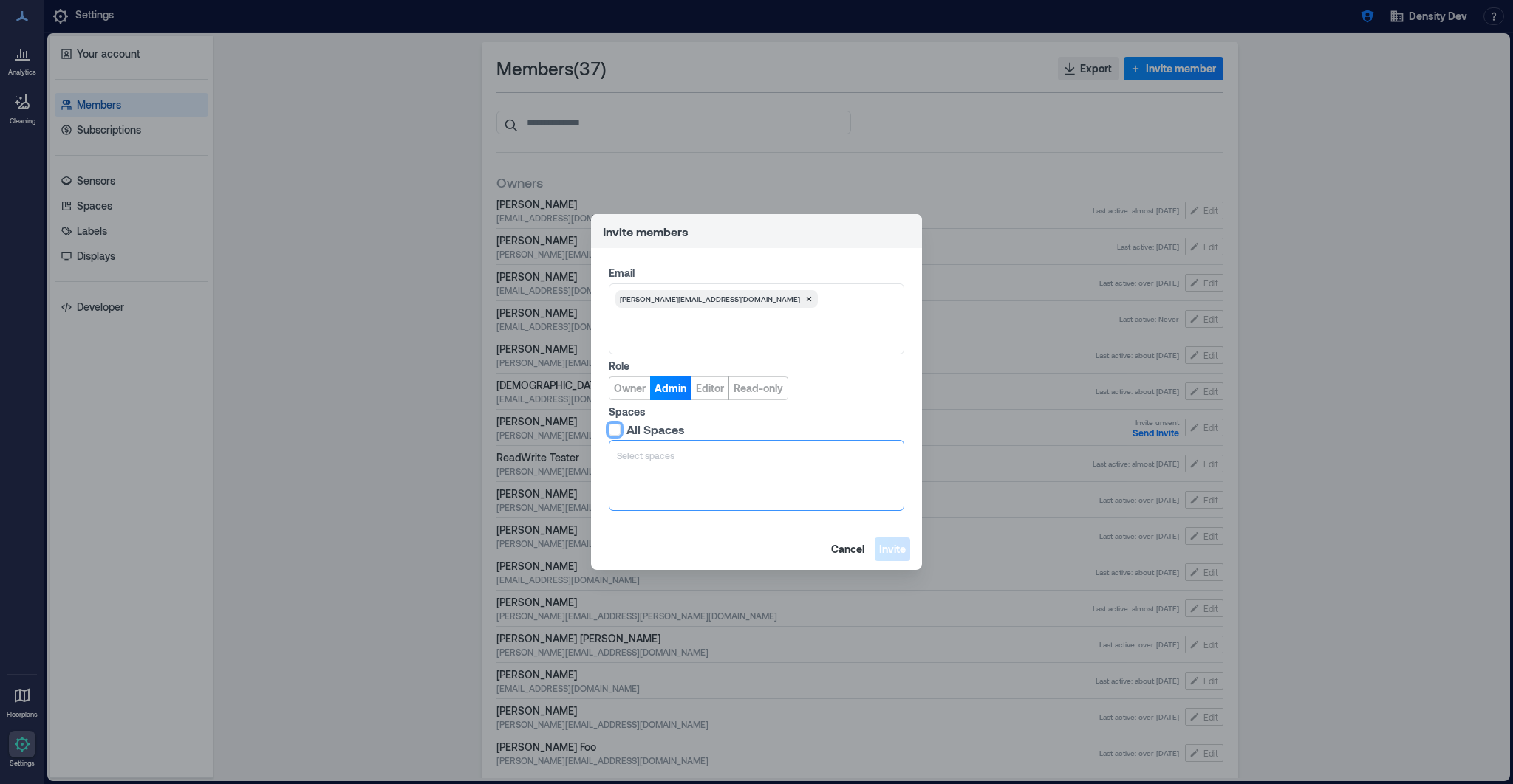
click at [667, 468] on div "Select spaces" at bounding box center [757, 475] width 296 height 71
type input "****"
click at [694, 526] on p "John's Favorite Building" at bounding box center [702, 526] width 144 height 12
click at [896, 550] on span "Invite" at bounding box center [892, 549] width 27 height 15
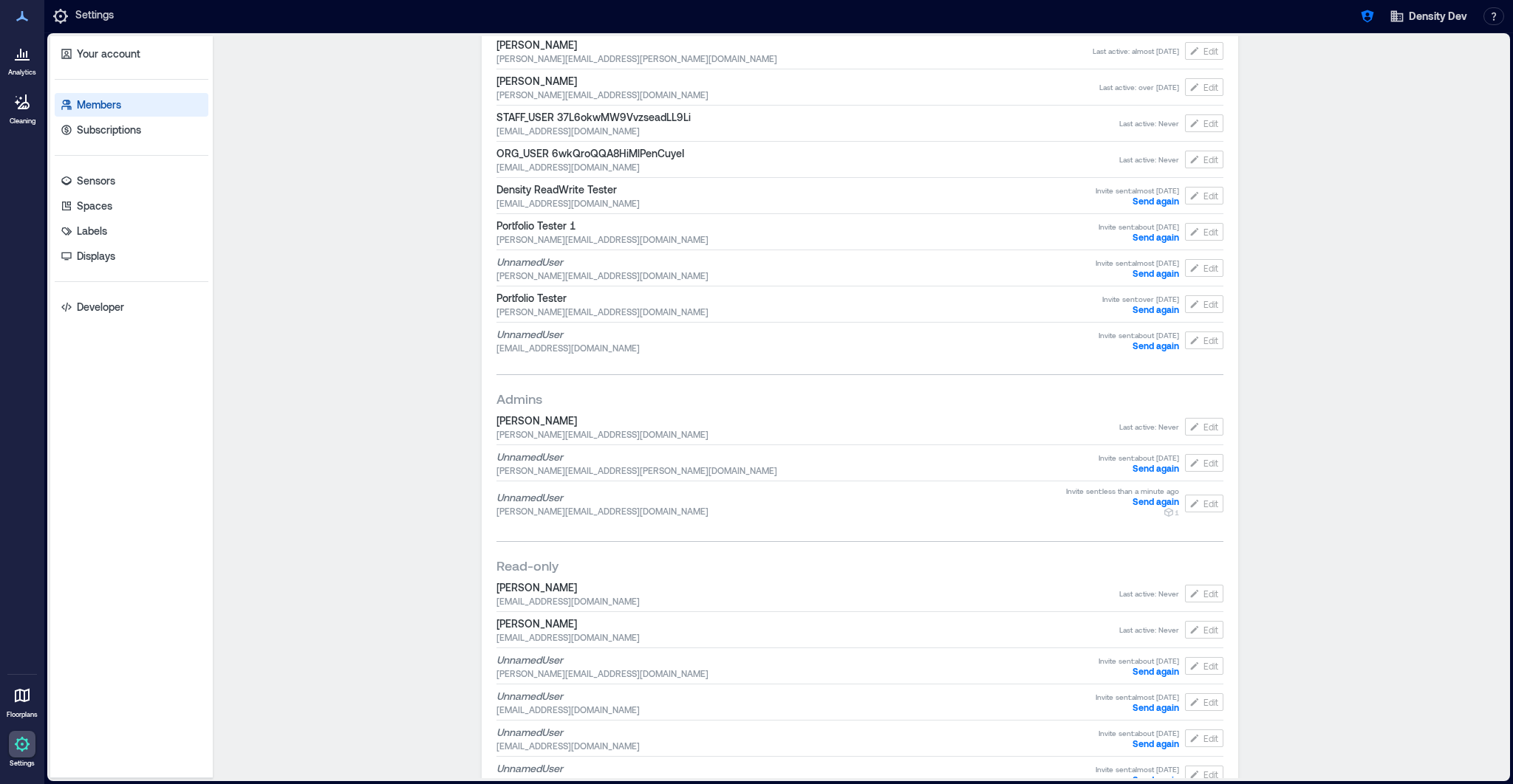
scroll to position [739, 0]
click at [358, 397] on div "Members ( 38 ) Export Invite member Owners Ben Redfield bredfield@gmail.com Las…" at bounding box center [860, 407] width 1294 height 742
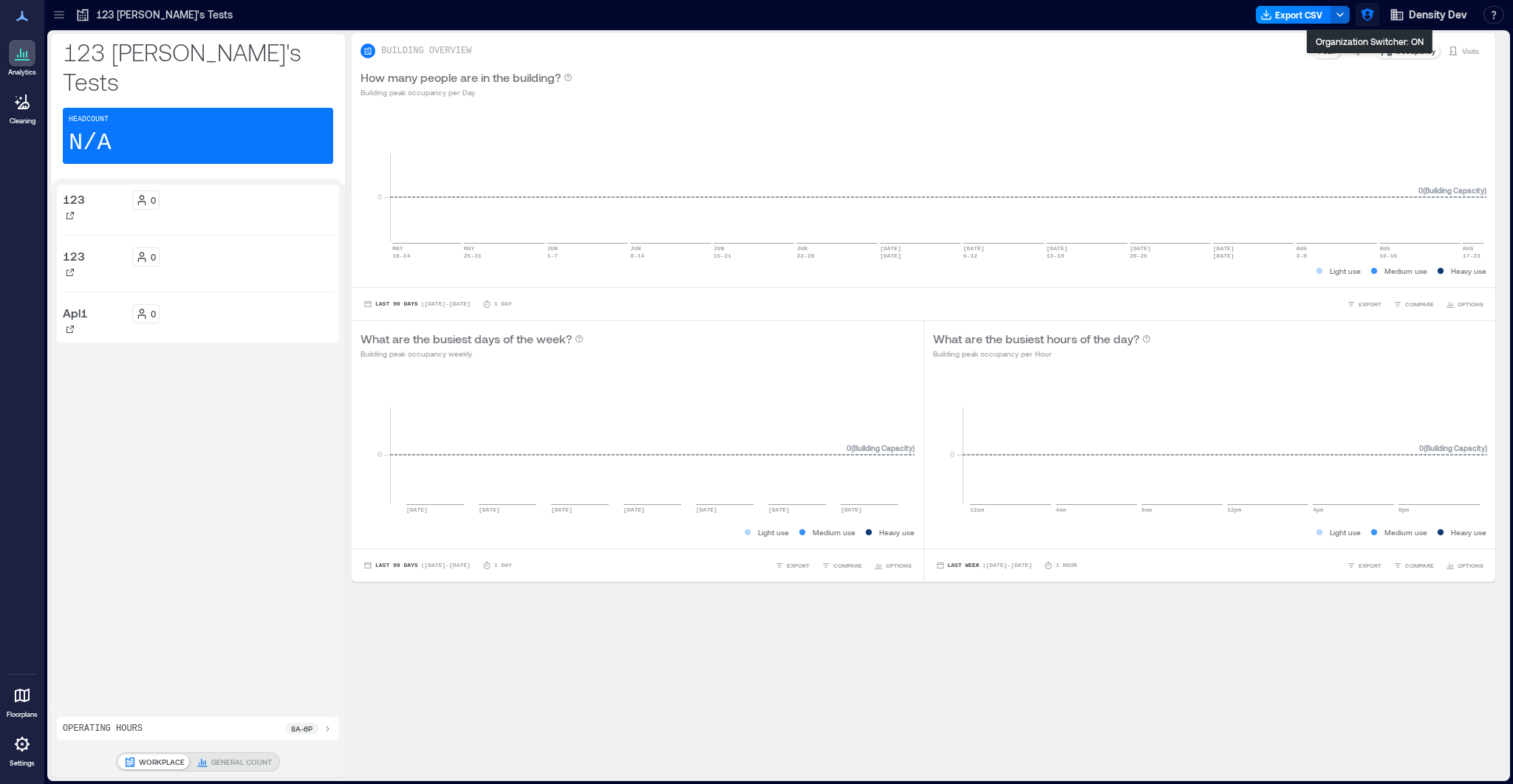
click at [1373, 16] on icon "button" at bounding box center [1368, 15] width 15 height 15
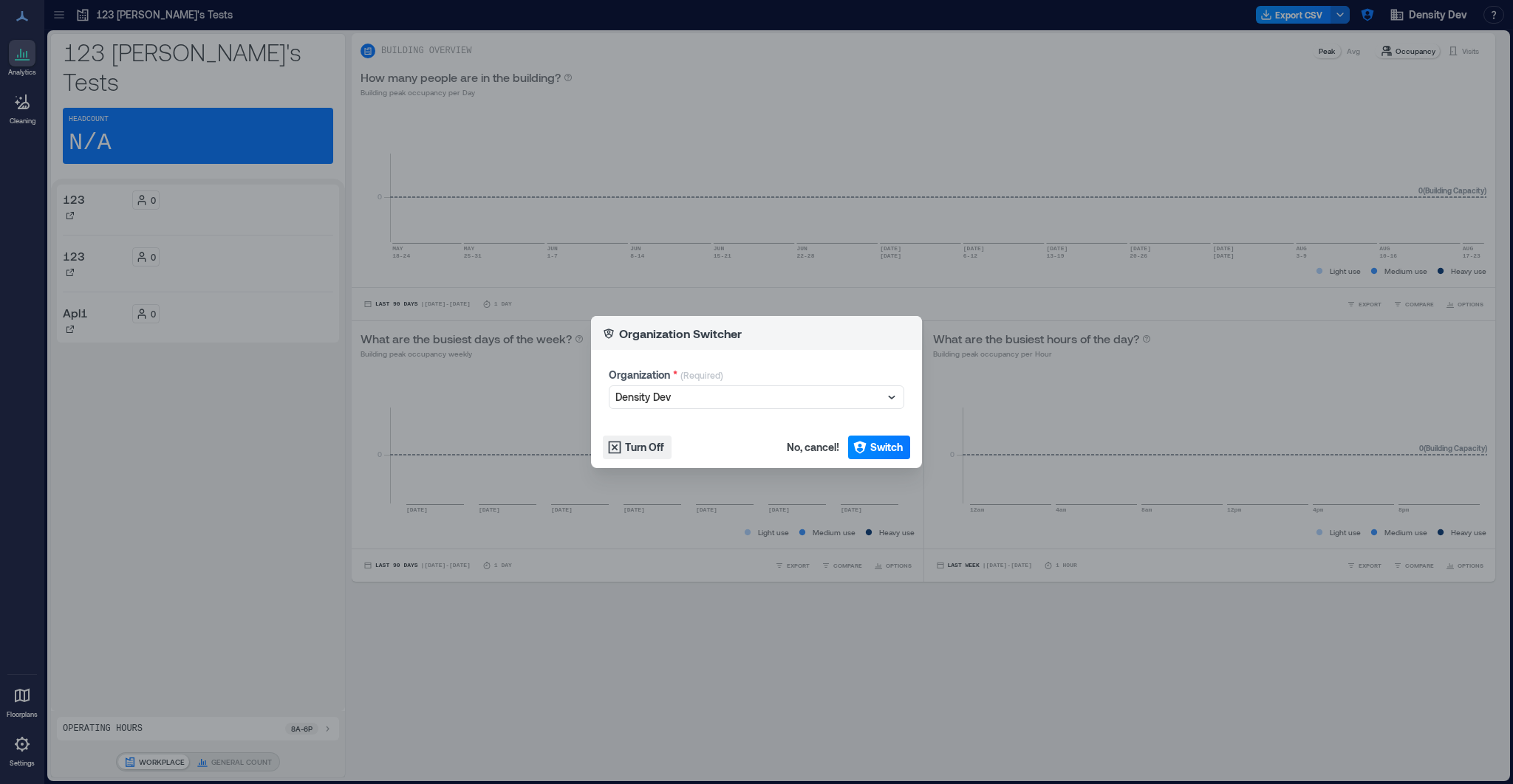
click at [1460, 7] on div "Organization Switcher Organization * (Required) Density Dev Turn Off No, cancel…" at bounding box center [756, 392] width 1513 height 784
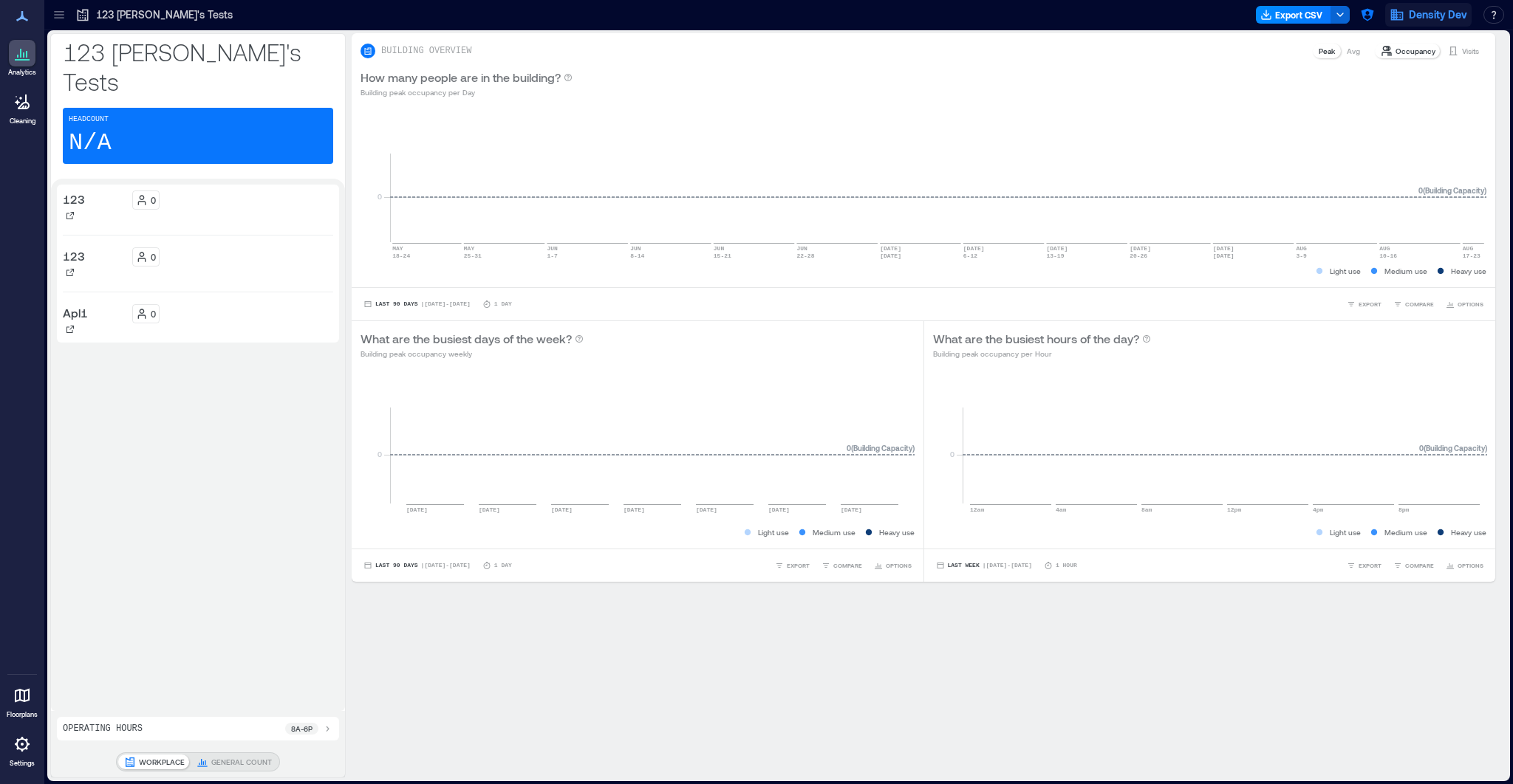
click at [1440, 14] on span "Density Dev" at bounding box center [1438, 15] width 58 height 15
click at [1401, 98] on button "Logout" at bounding box center [1399, 101] width 136 height 23
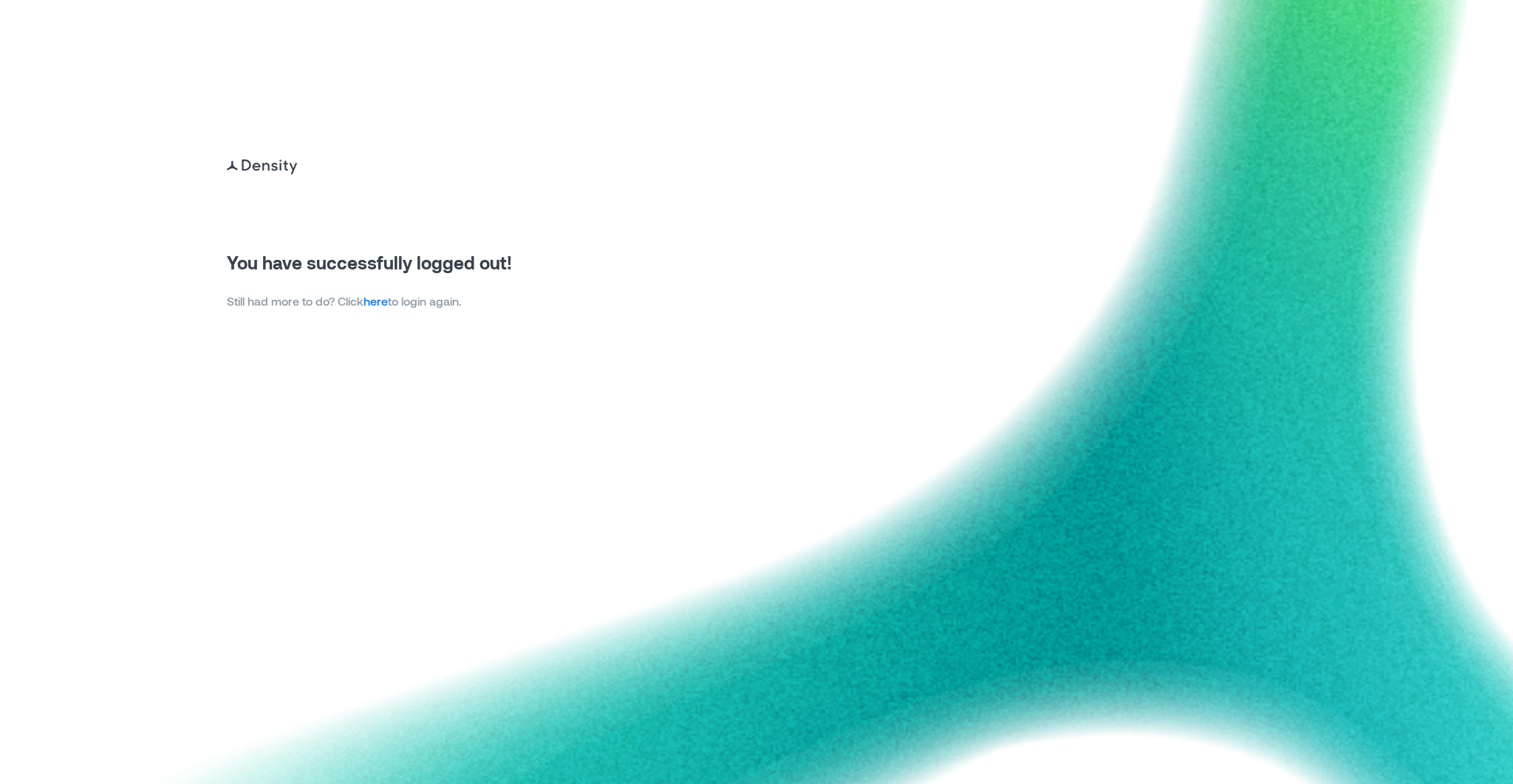
click at [378, 303] on link "here" at bounding box center [375, 301] width 24 height 14
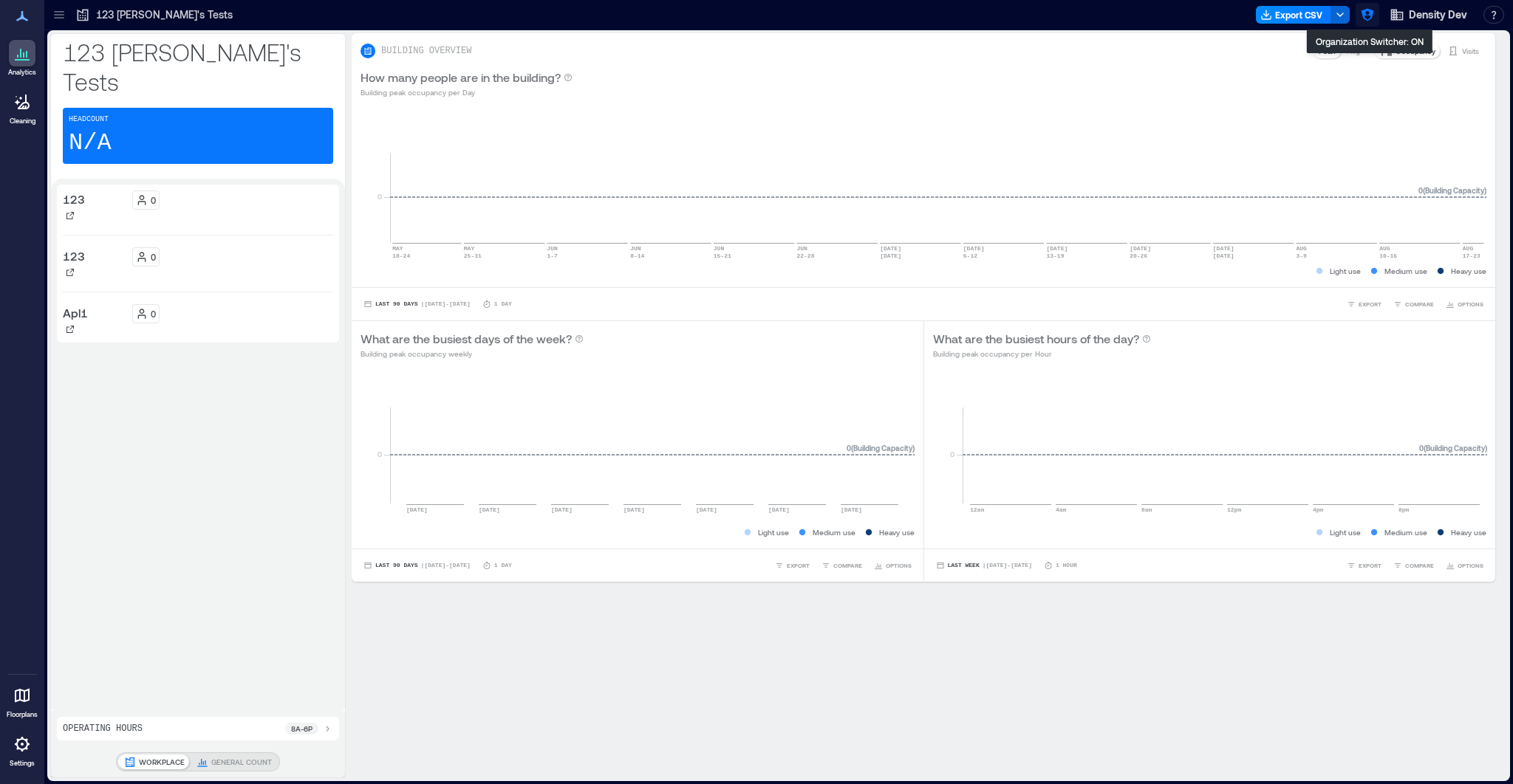
click at [1369, 18] on icon "button" at bounding box center [1368, 15] width 15 height 15
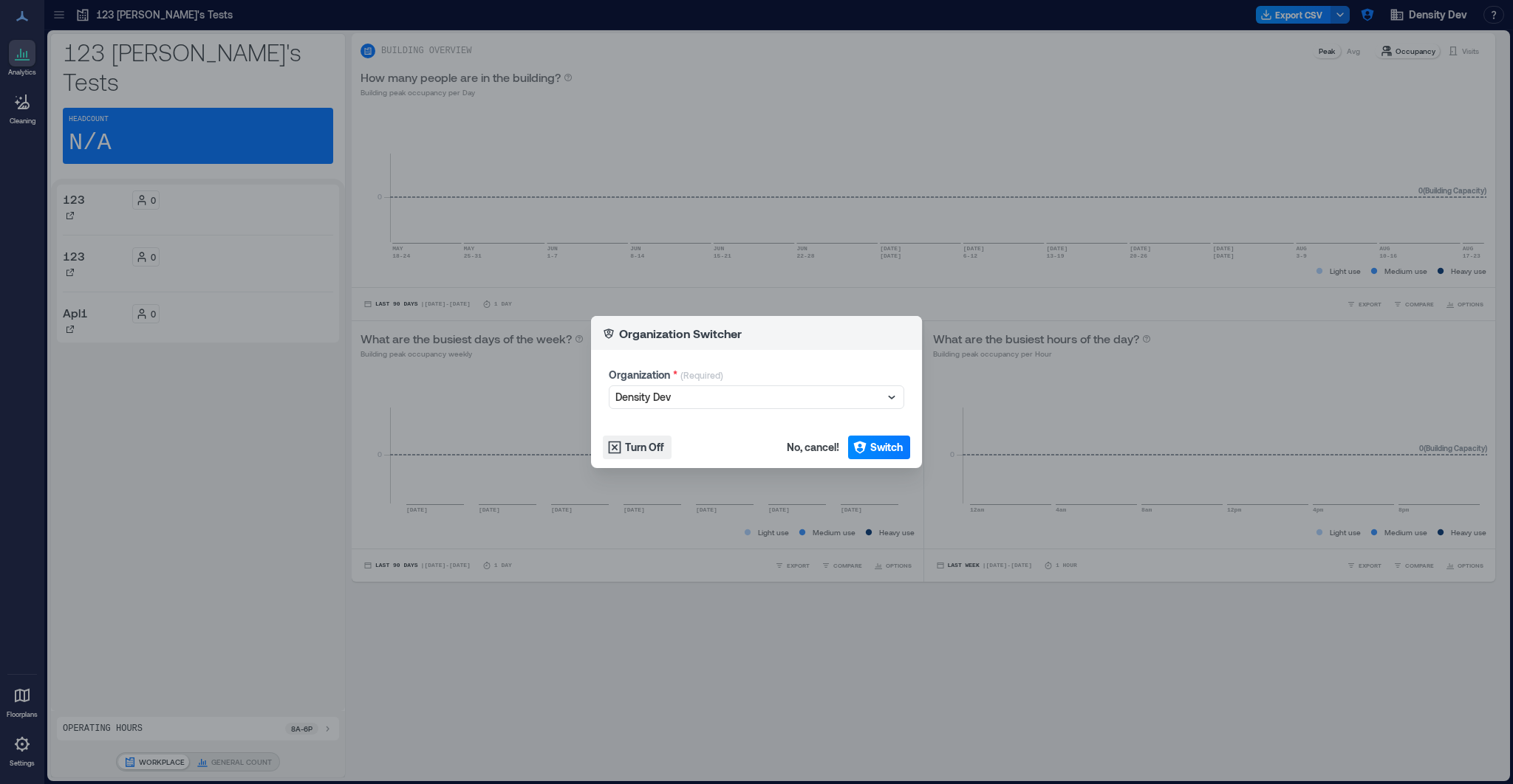
click at [663, 412] on div "Organization * (Required) Density Dev" at bounding box center [756, 388] width 331 height 77
click at [663, 398] on div at bounding box center [749, 397] width 267 height 18
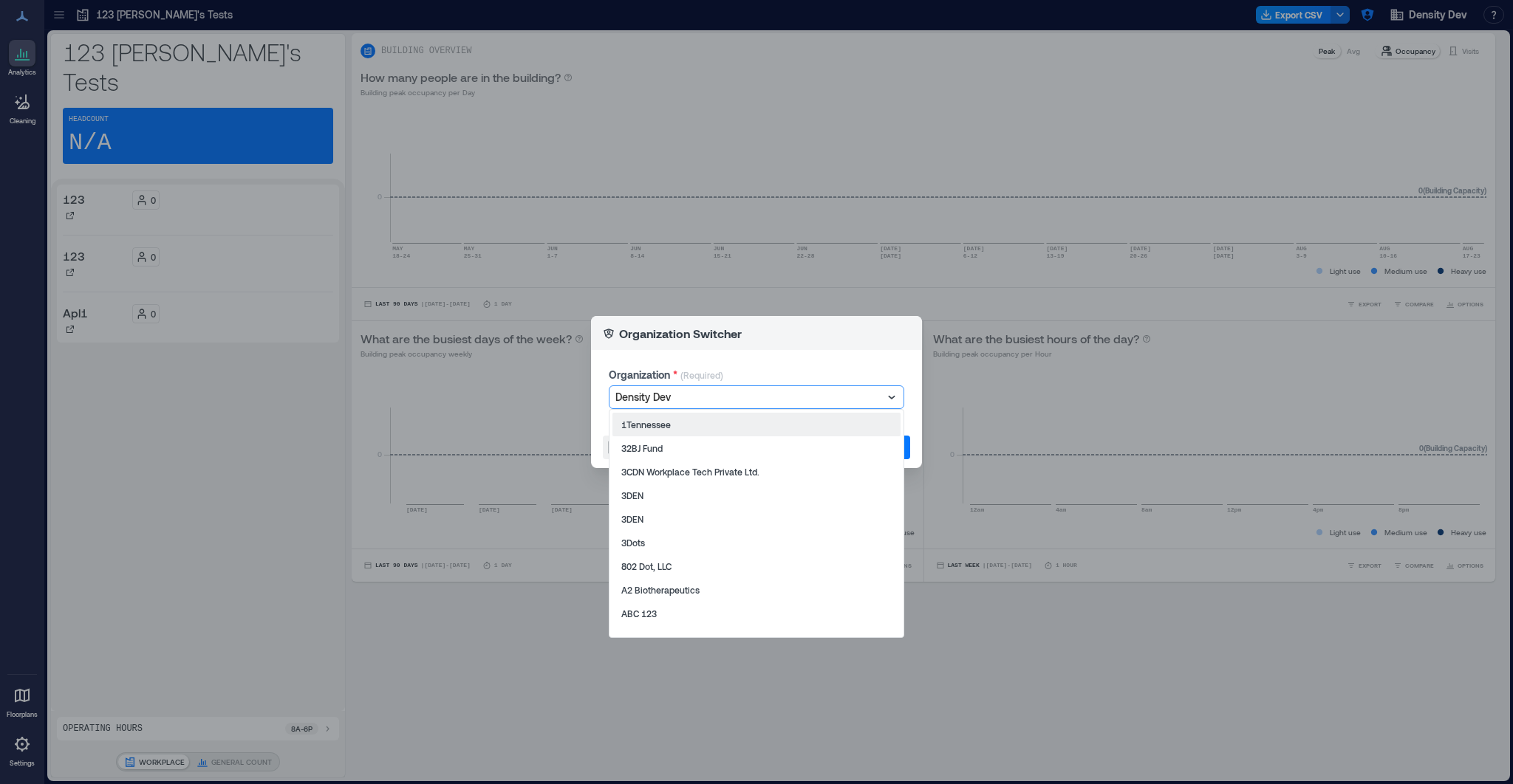
type input "*"
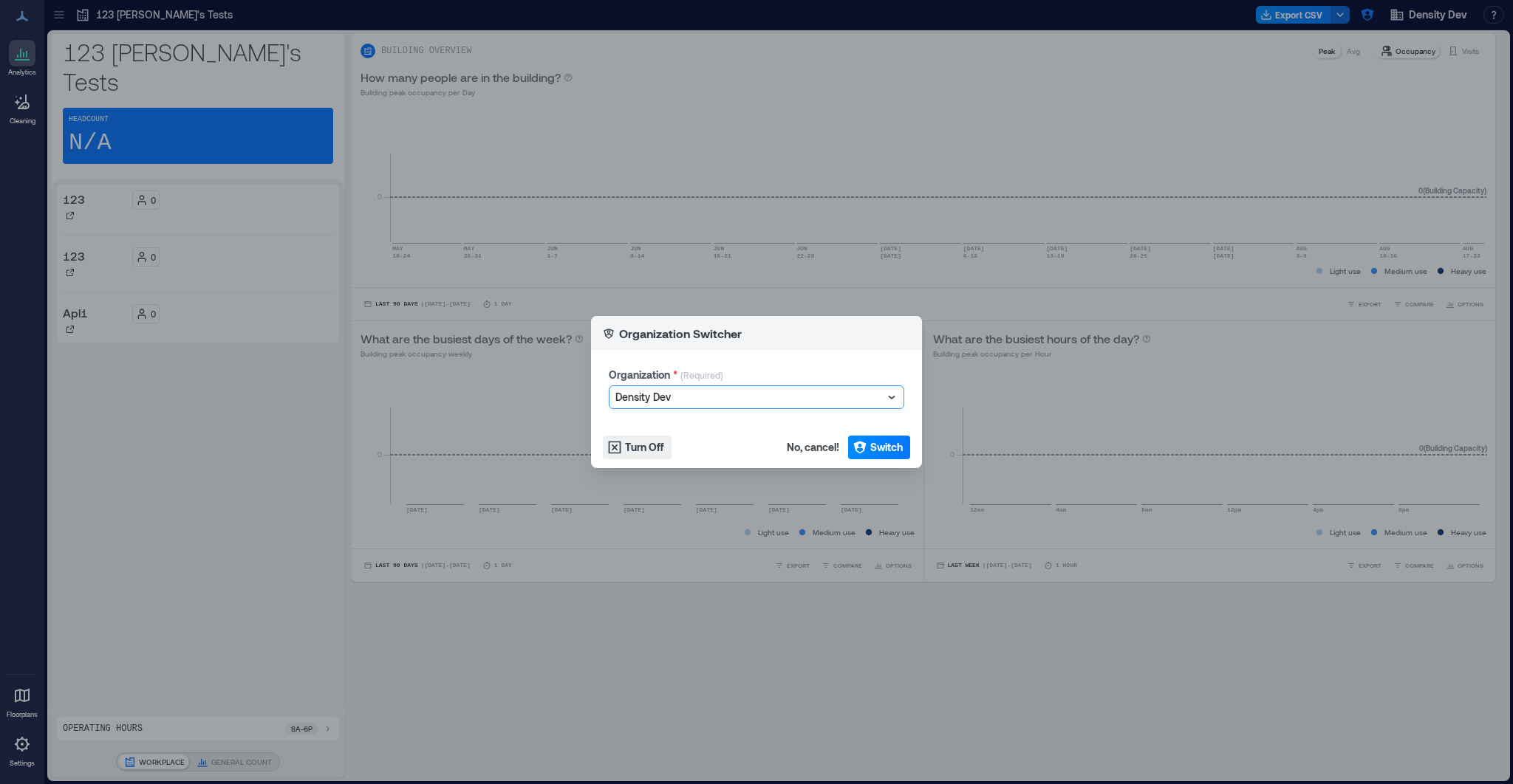
click at [746, 341] on header "Organization Switcher" at bounding box center [756, 332] width 331 height 34
click at [698, 398] on div at bounding box center [749, 397] width 267 height 18
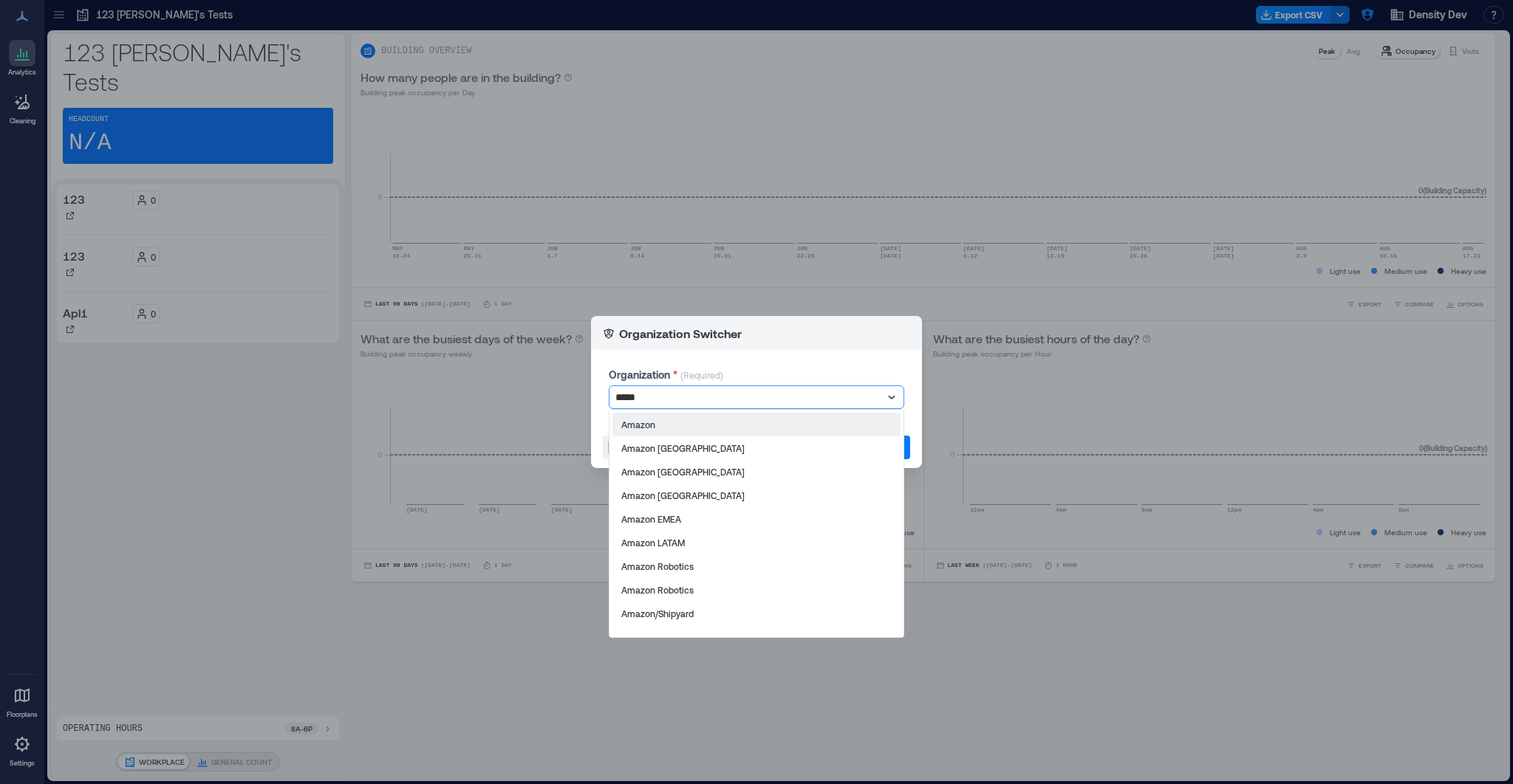
type input "******"
click at [657, 430] on div "Amazon" at bounding box center [756, 424] width 288 height 23
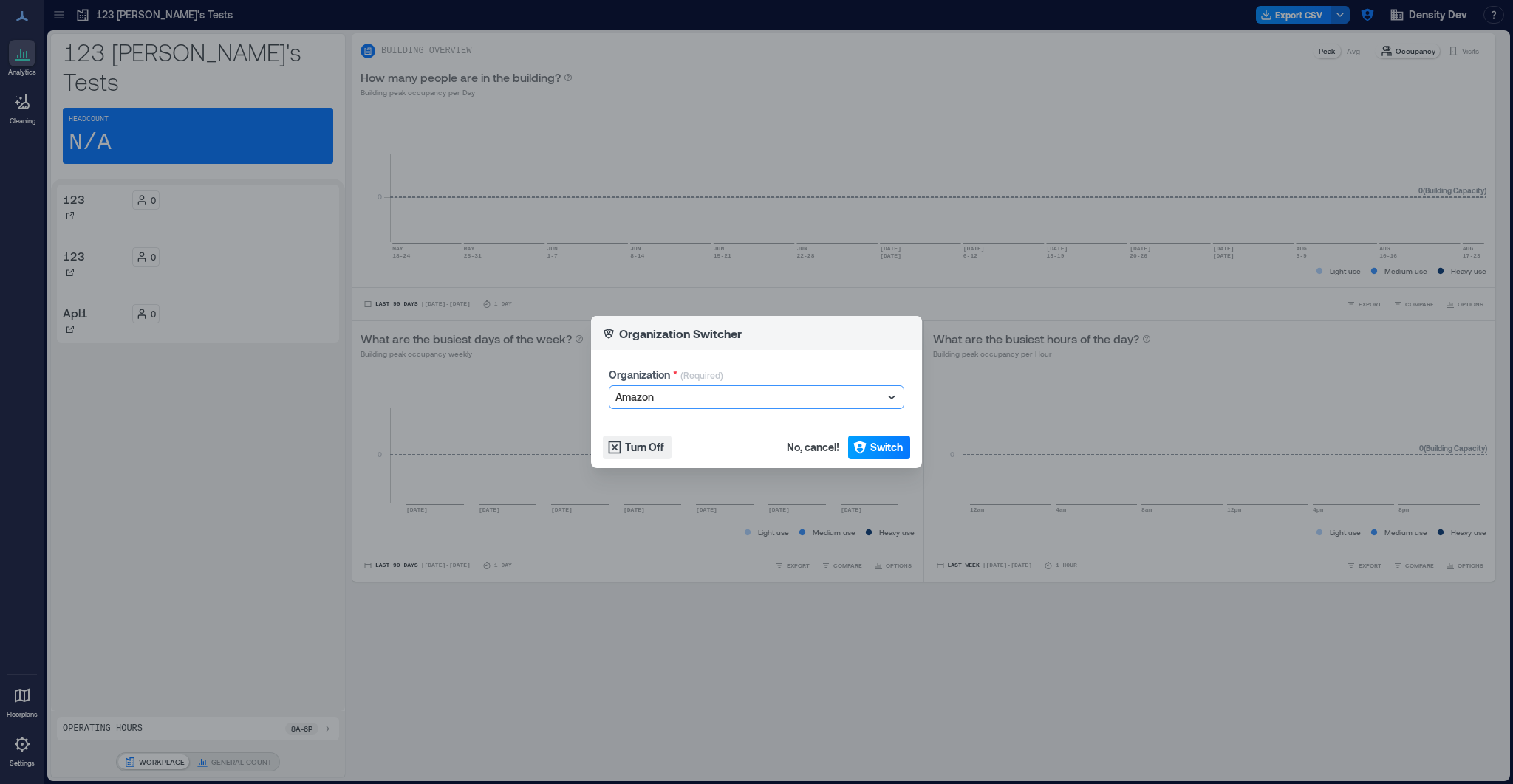
click at [878, 445] on span "Switch" at bounding box center [886, 448] width 33 height 15
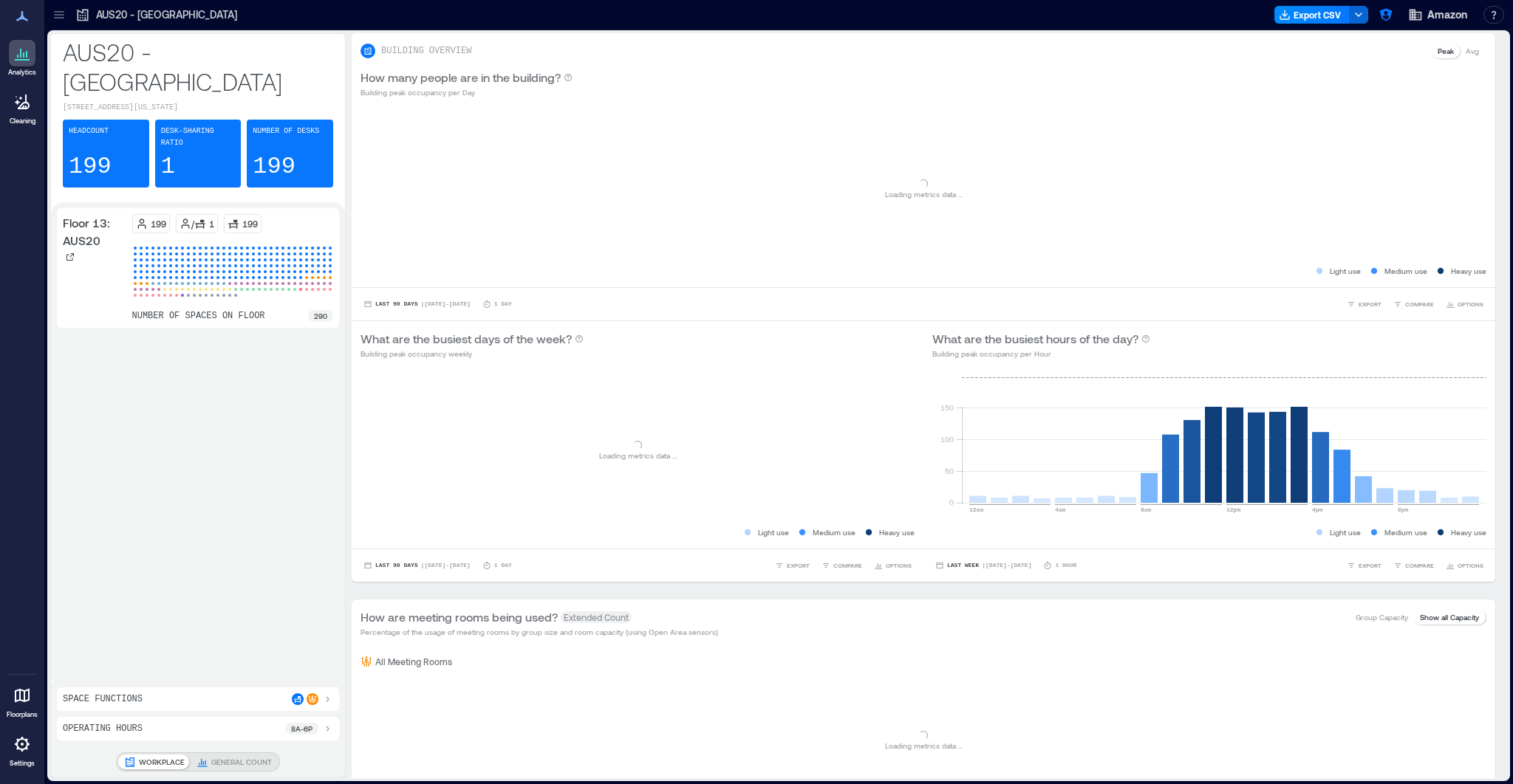
click at [17, 757] on div at bounding box center [23, 744] width 27 height 27
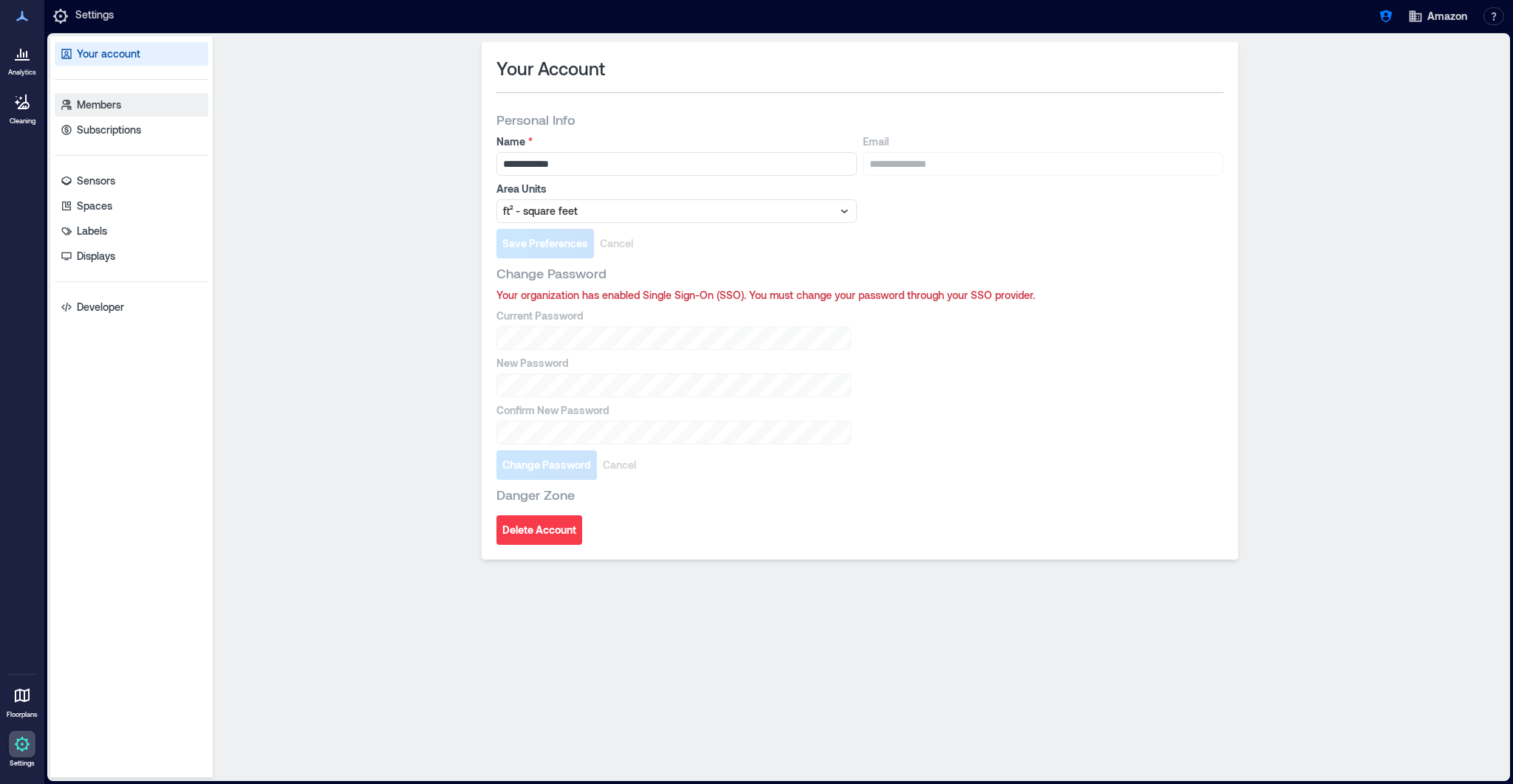
click at [102, 113] on link "Members" at bounding box center [131, 104] width 154 height 23
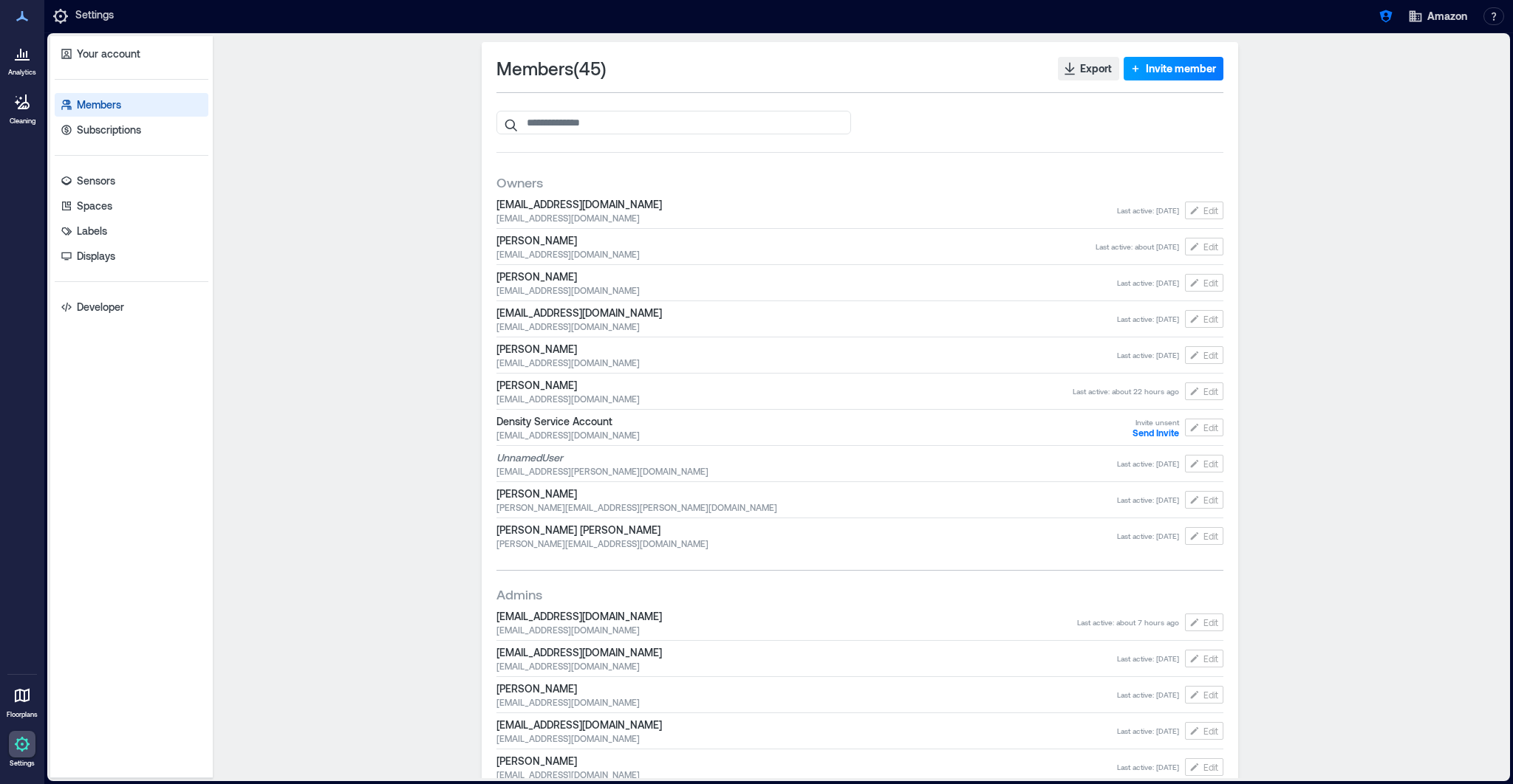
click at [1160, 66] on span "Invite member" at bounding box center [1180, 68] width 70 height 15
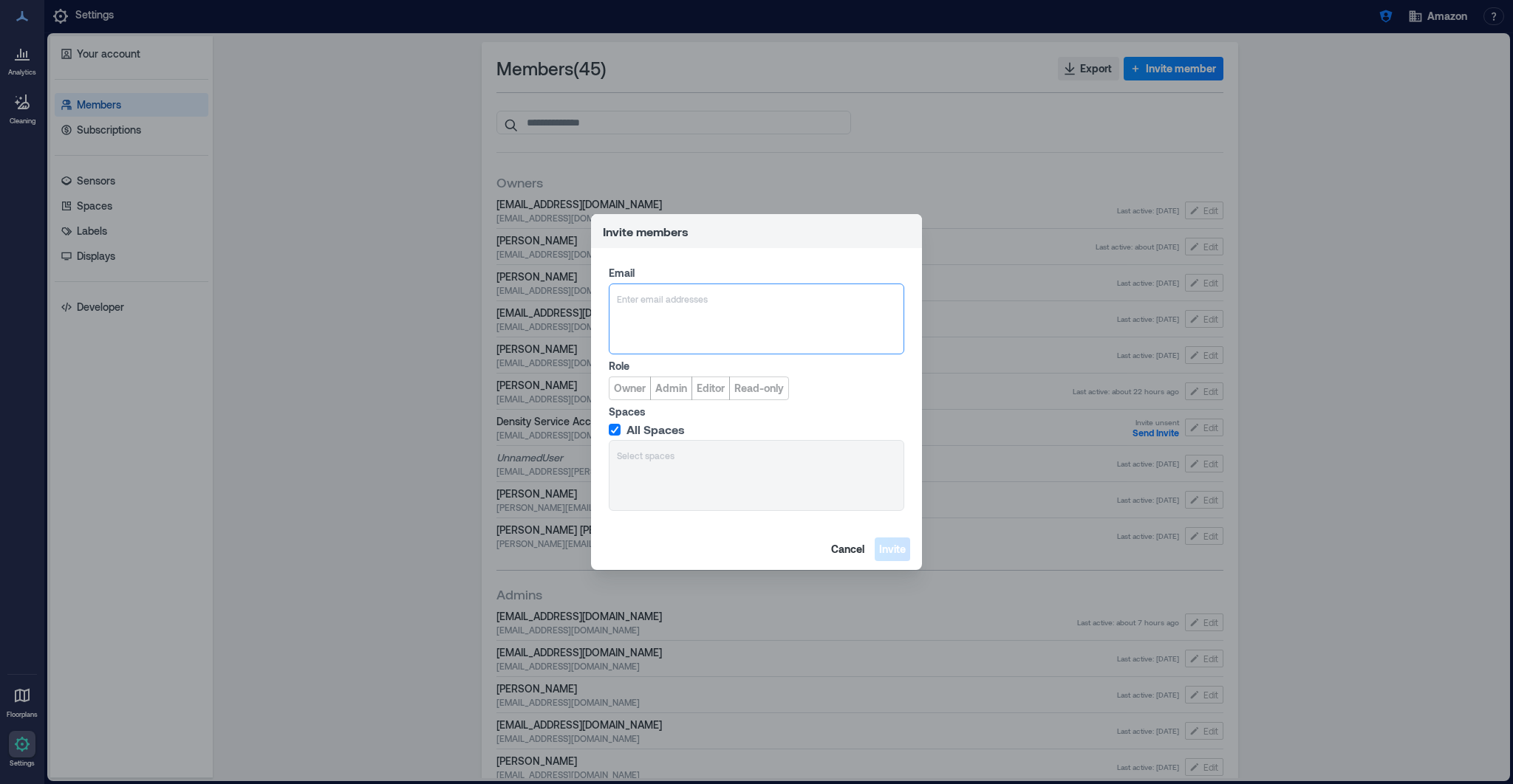
click at [646, 312] on div "Enter email addresses" at bounding box center [757, 319] width 296 height 71
type input "**********"
click at [675, 392] on span "Admin" at bounding box center [671, 388] width 32 height 15
click at [666, 496] on div "All Spaces Select spaces" at bounding box center [757, 467] width 296 height 89
click at [652, 473] on div "All Spaces Select spaces" at bounding box center [757, 467] width 296 height 89
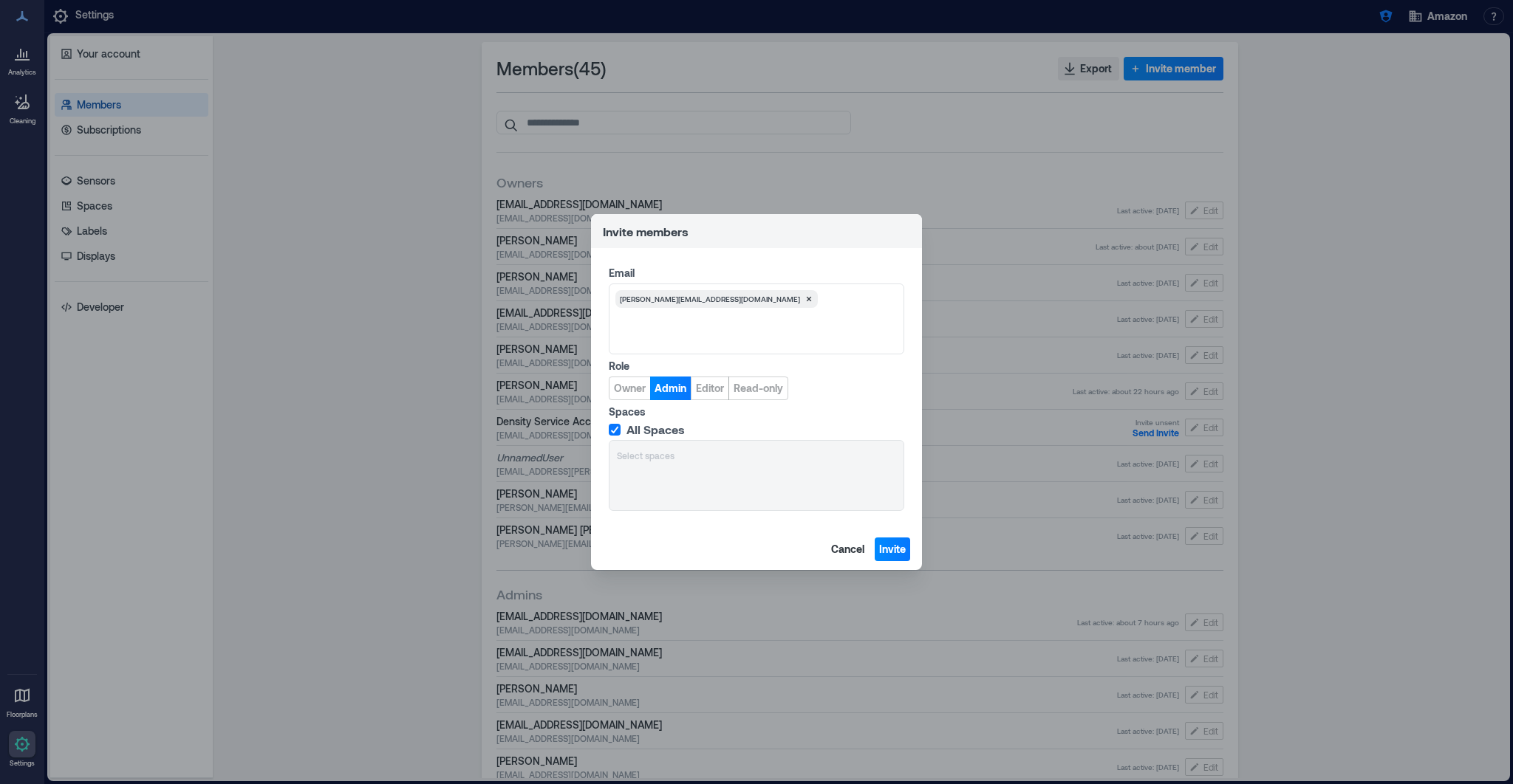
click at [637, 459] on div "All Spaces Select spaces" at bounding box center [757, 467] width 296 height 89
click at [622, 433] on label "All Spaces" at bounding box center [755, 430] width 292 height 15
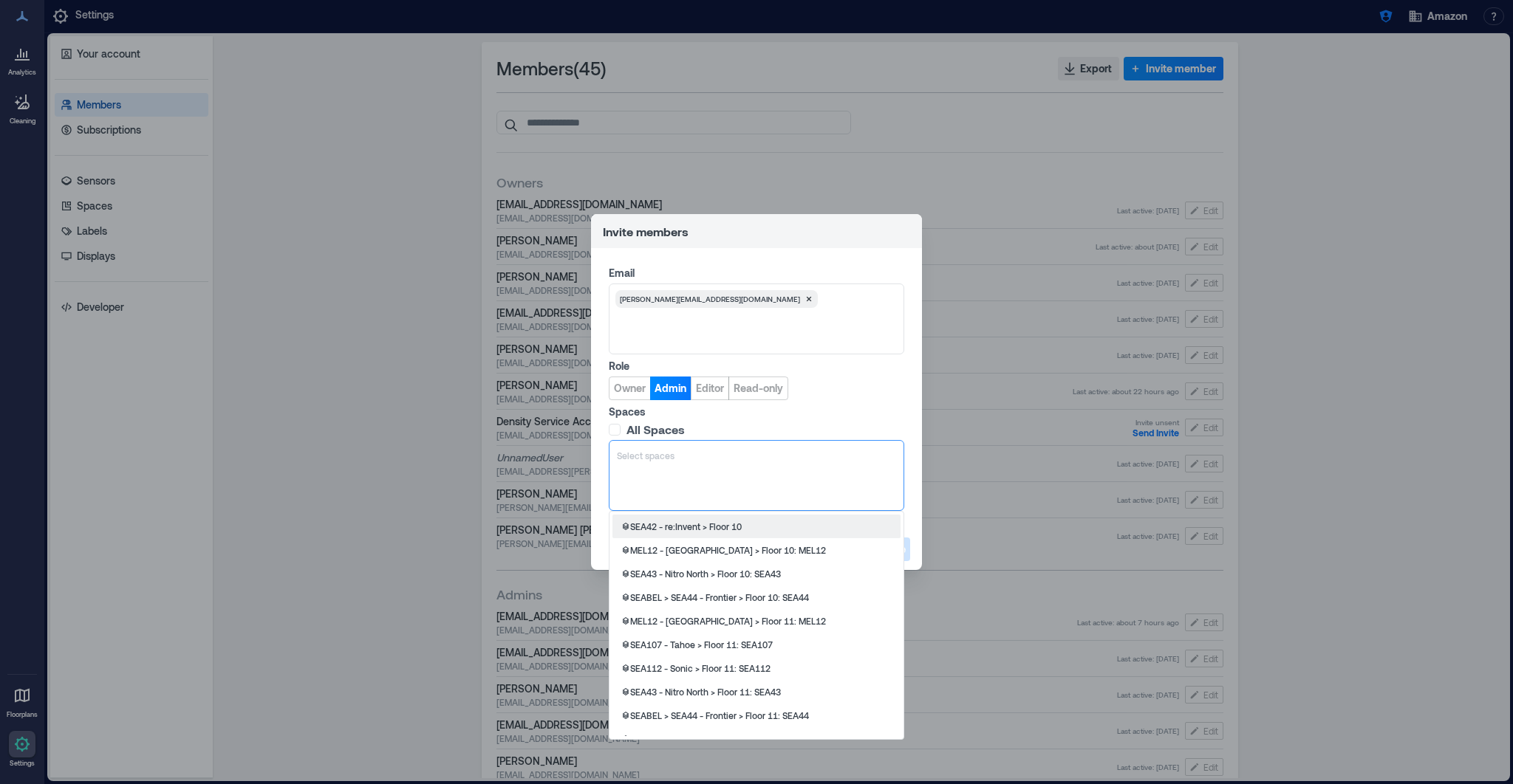
click at [646, 457] on div at bounding box center [756, 456] width 279 height 15
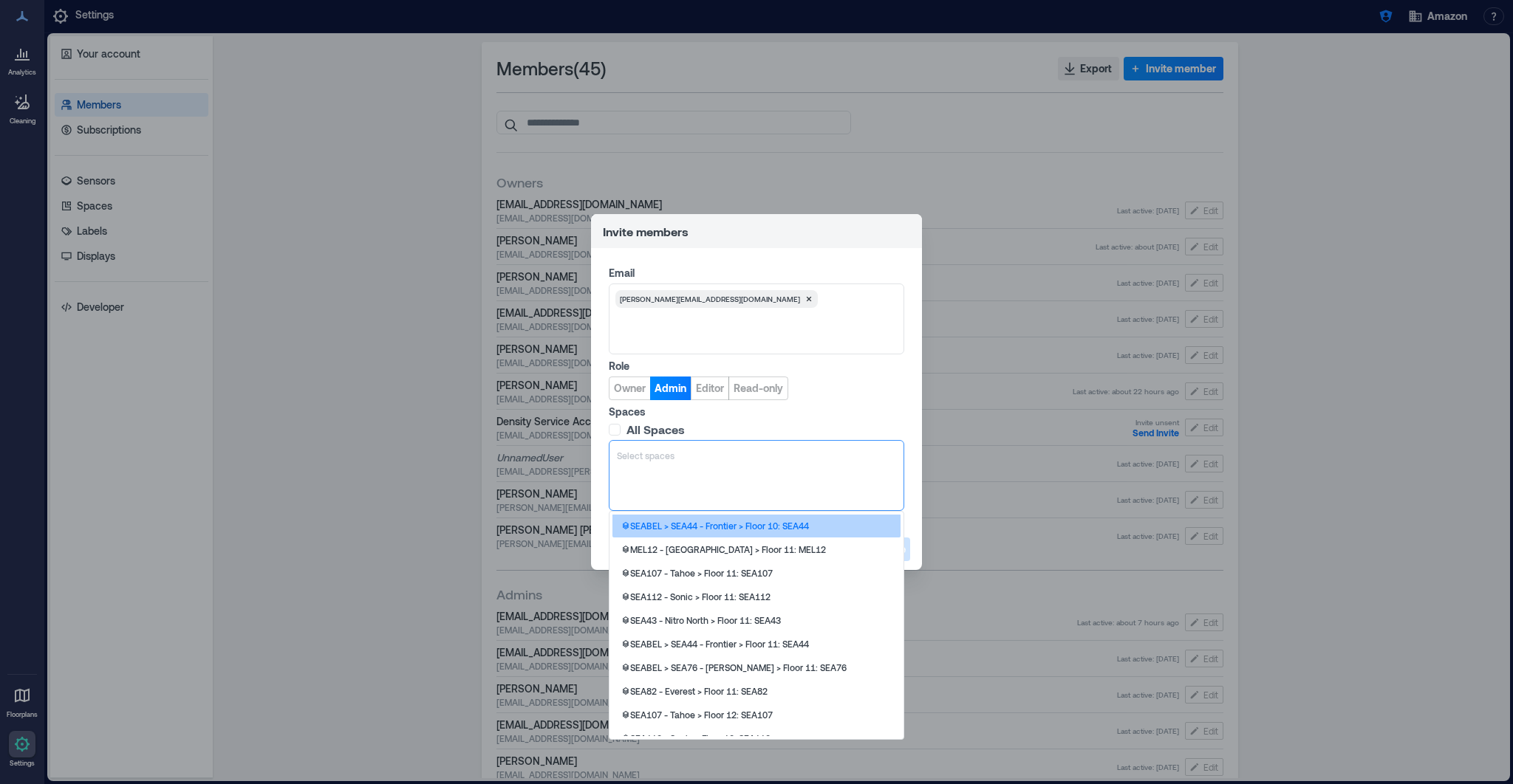
scroll to position [73, 0]
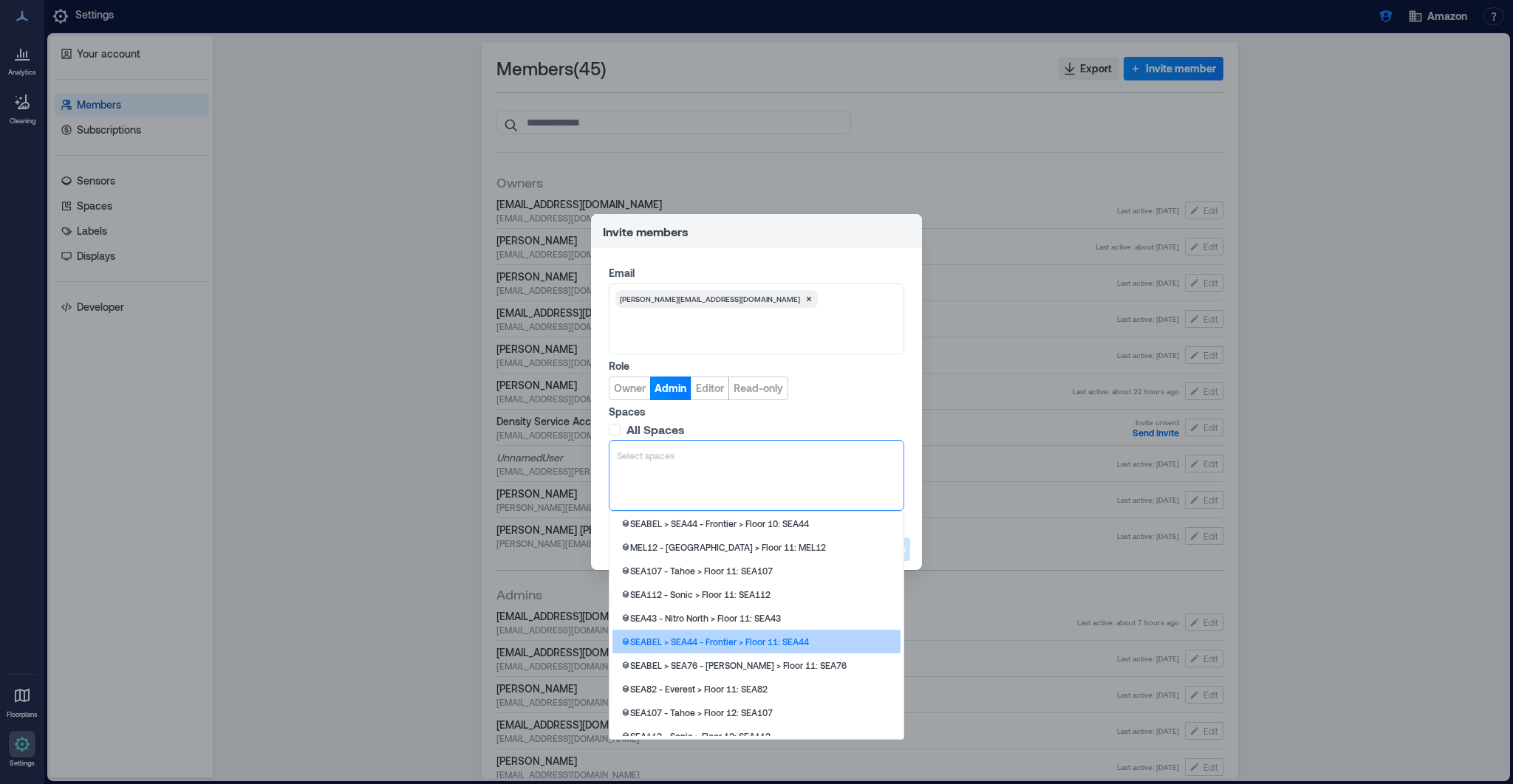
click at [698, 647] on p "SEABEL > SEA44 - Frontier > Floor 11: SEA44" at bounding box center [719, 641] width 179 height 12
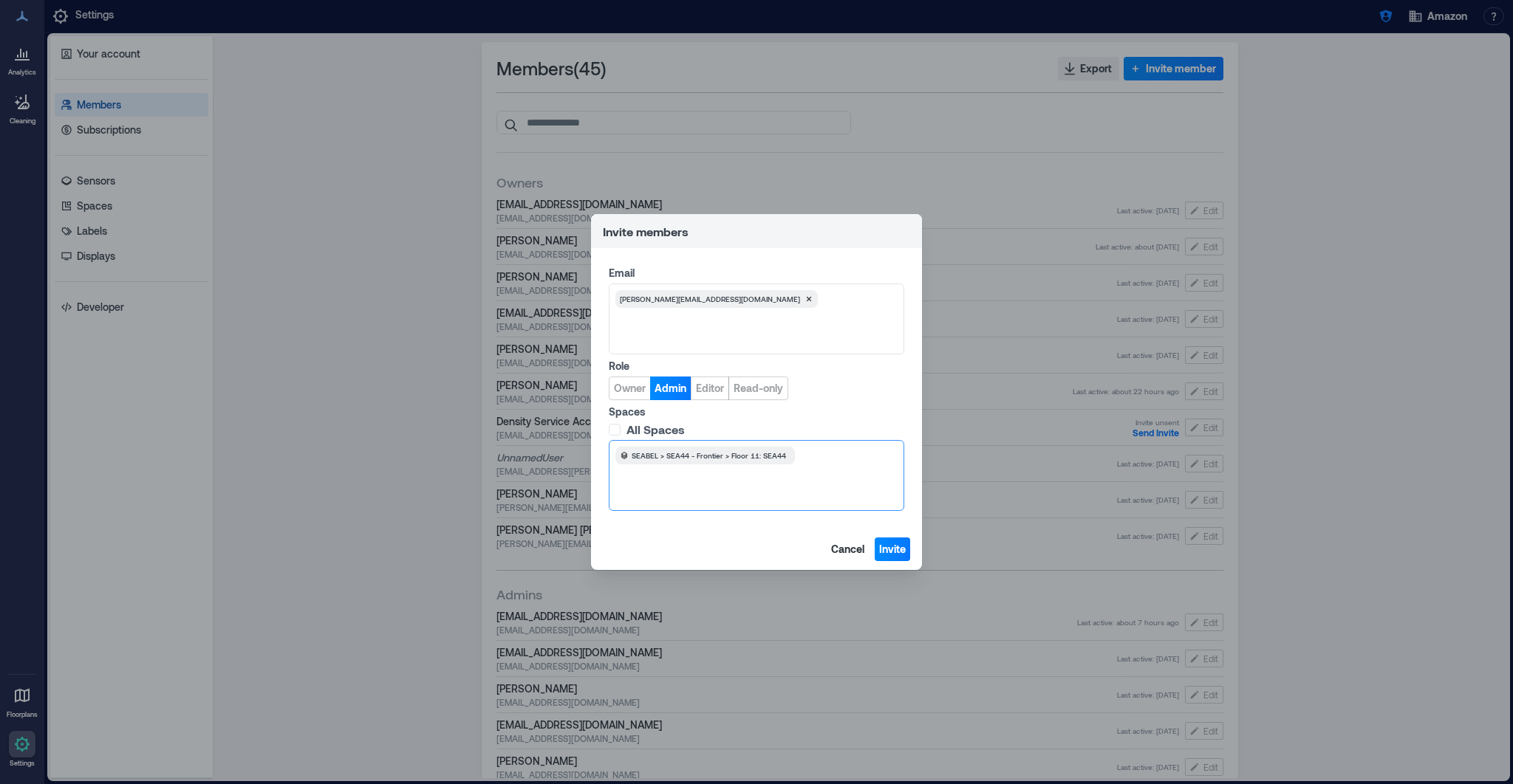
click at [749, 454] on span "SEABEL > SEA44 - Frontier > Floor 11: SEA44" at bounding box center [708, 455] width 155 height 12
click at [632, 456] on span "SEABEL > SEA44 - Frontier > Floor 11: SEA44" at bounding box center [708, 455] width 155 height 12
click at [896, 551] on span "Invite" at bounding box center [892, 549] width 27 height 15
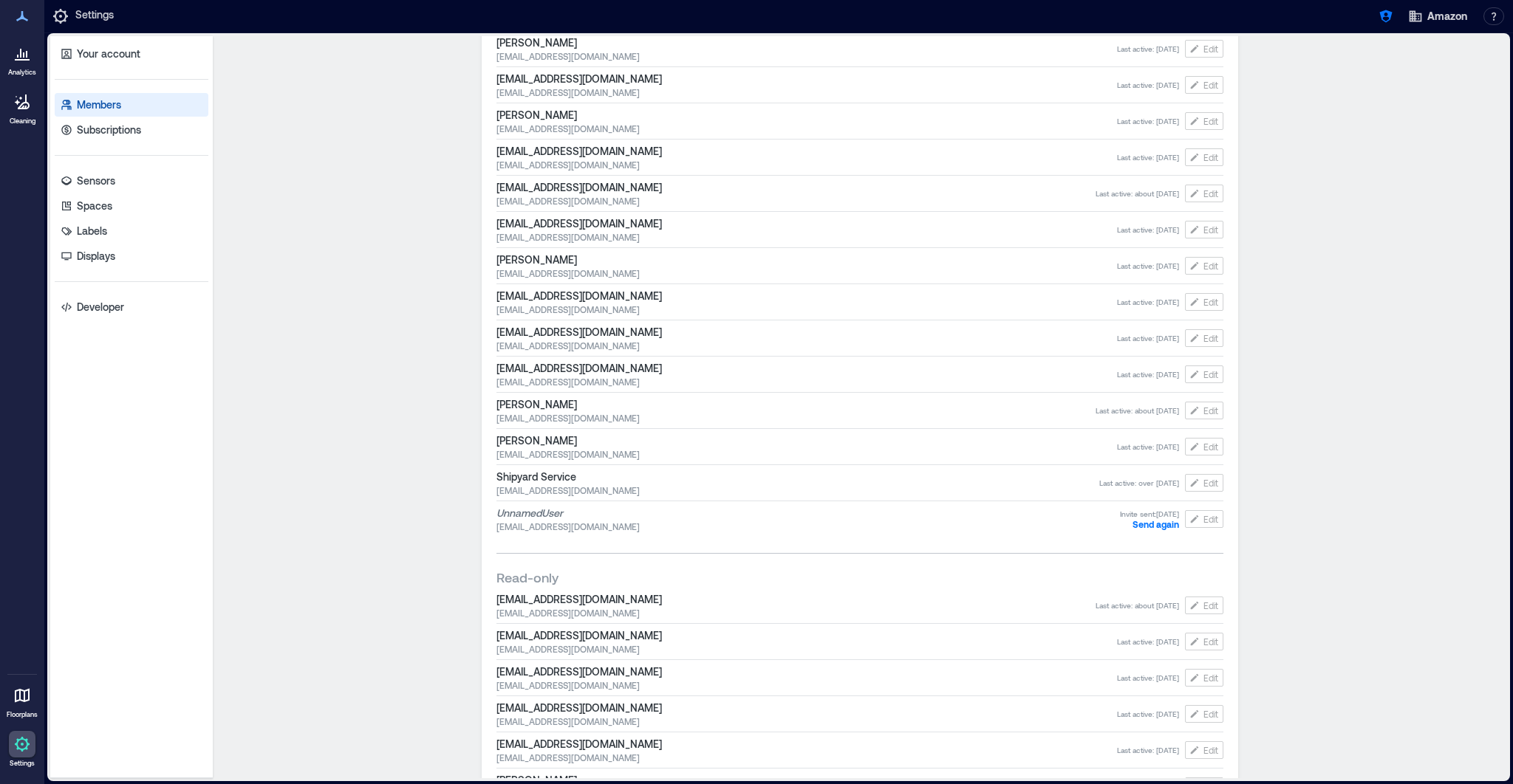
scroll to position [1262, 0]
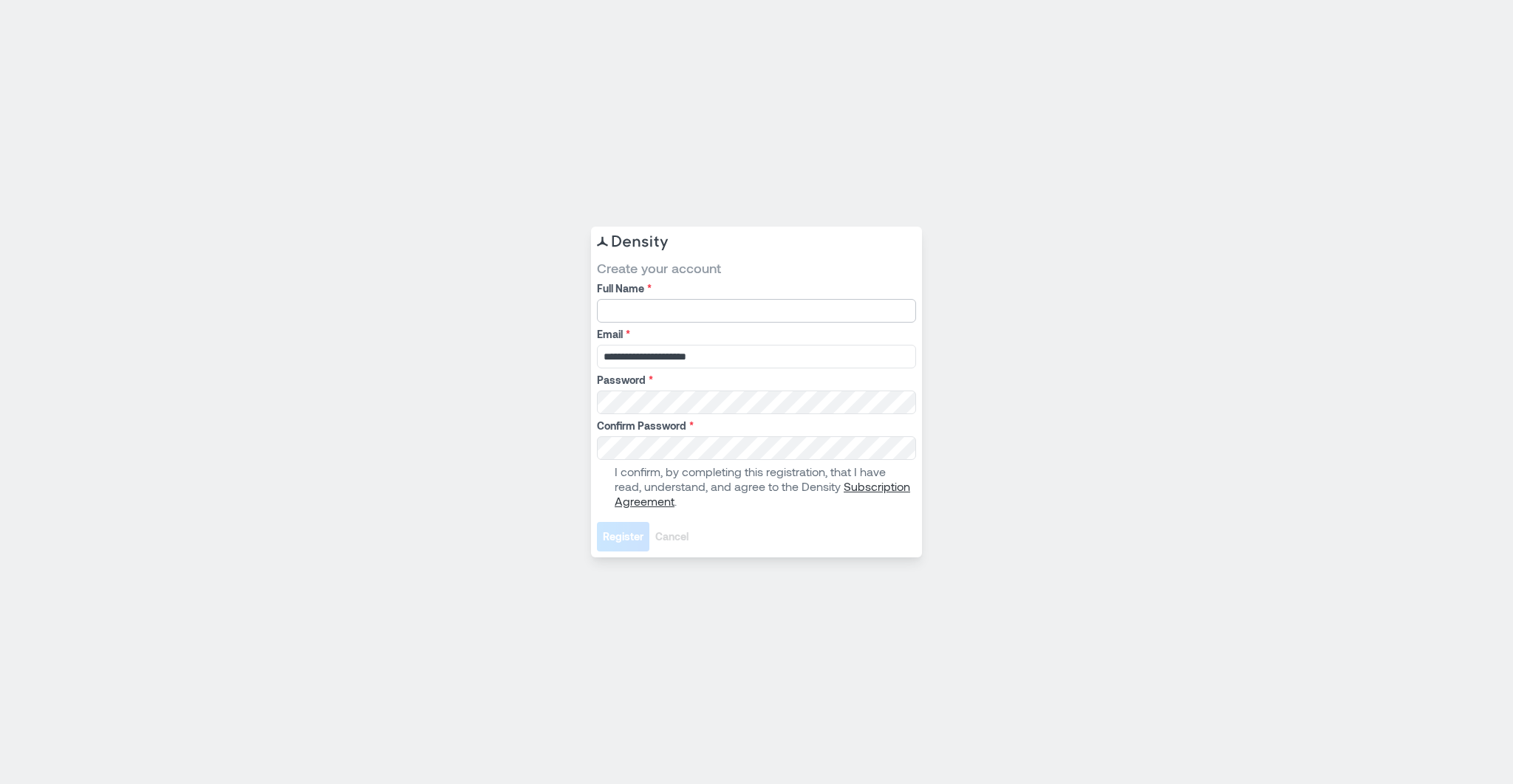
click at [676, 310] on input "Full Name *" at bounding box center [756, 311] width 319 height 23
type input "**********"
click at [608, 484] on span at bounding box center [602, 487] width 12 height 12
click at [615, 538] on span "Register" at bounding box center [622, 537] width 41 height 15
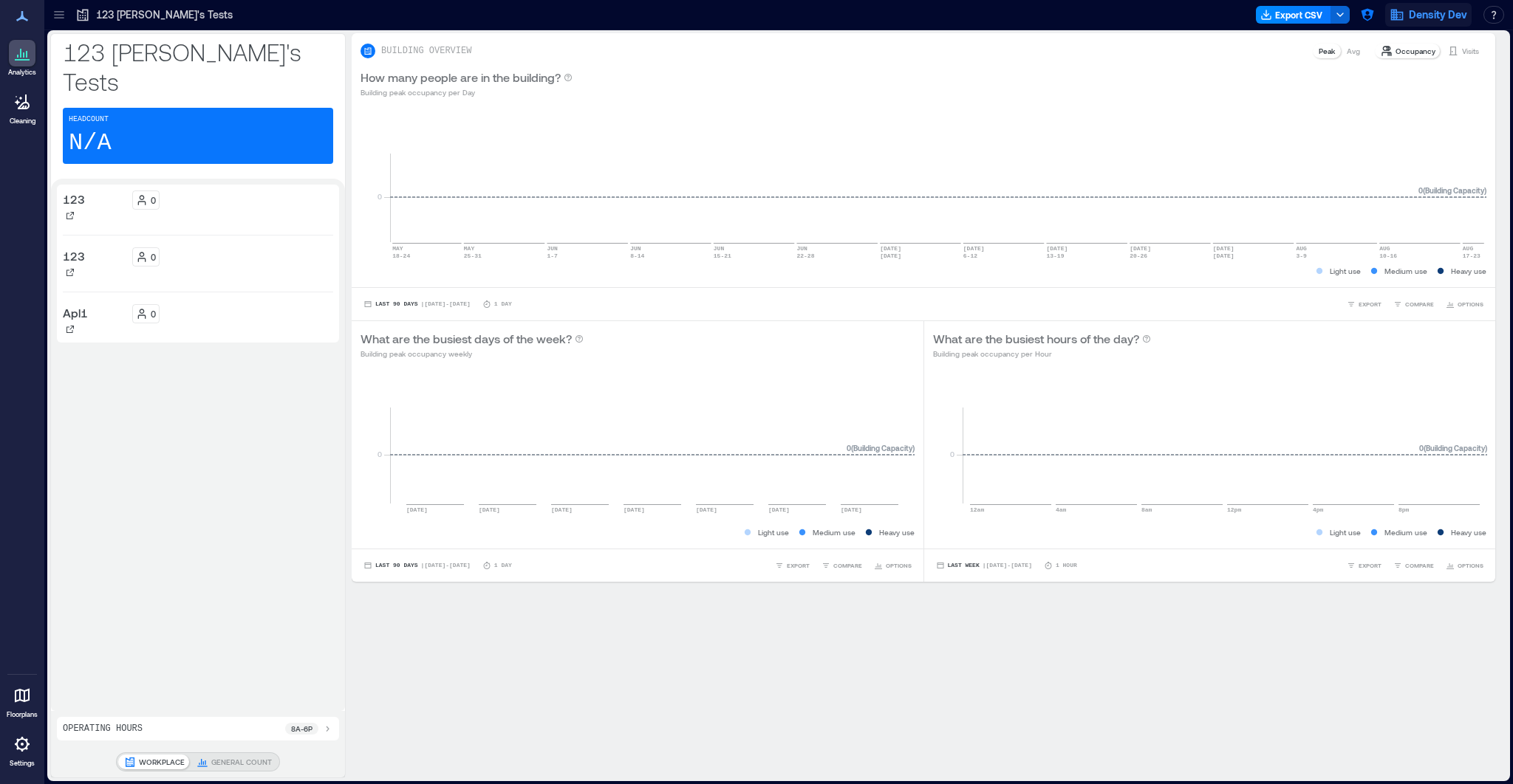
click at [1409, 18] on span "Density Dev" at bounding box center [1438, 15] width 58 height 15
click at [1399, 98] on button "Logout" at bounding box center [1399, 101] width 136 height 23
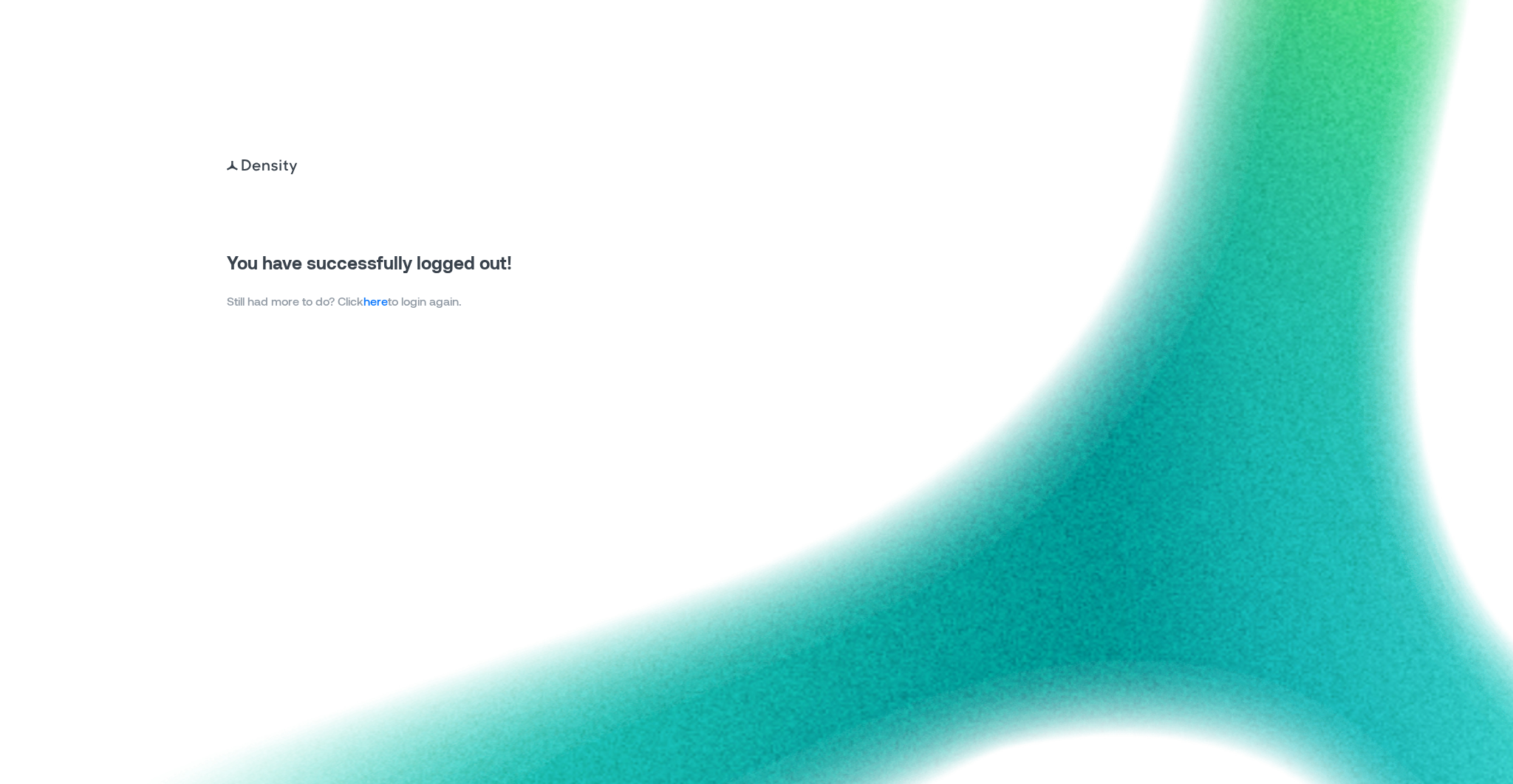
click at [387, 308] on link "here" at bounding box center [375, 301] width 24 height 14
